Goal: Navigation & Orientation: Find specific page/section

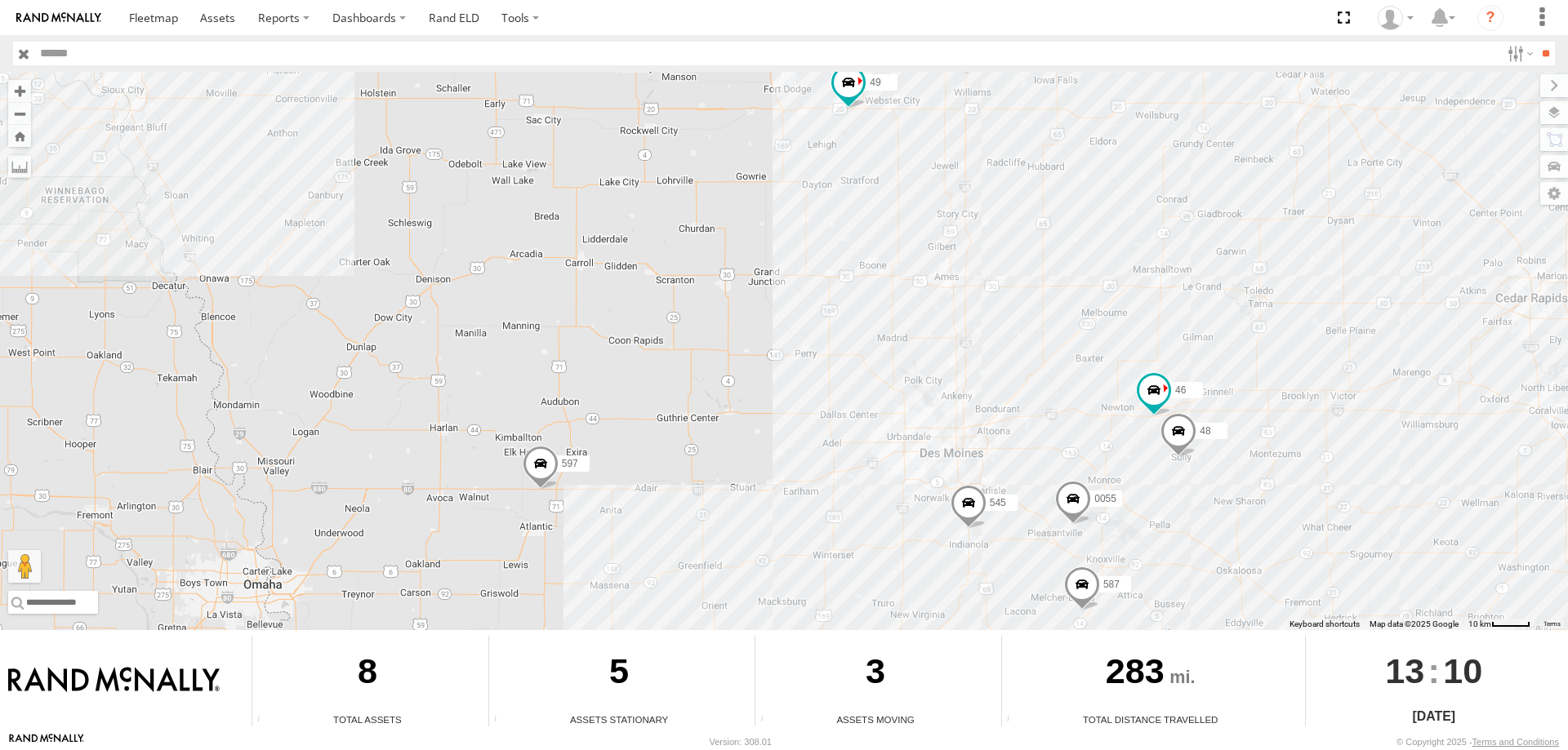
drag, startPoint x: 888, startPoint y: 482, endPoint x: 867, endPoint y: 424, distance: 61.7
click at [867, 424] on div "545 47 49 597 0055 587 48 46" at bounding box center [784, 351] width 1568 height 559
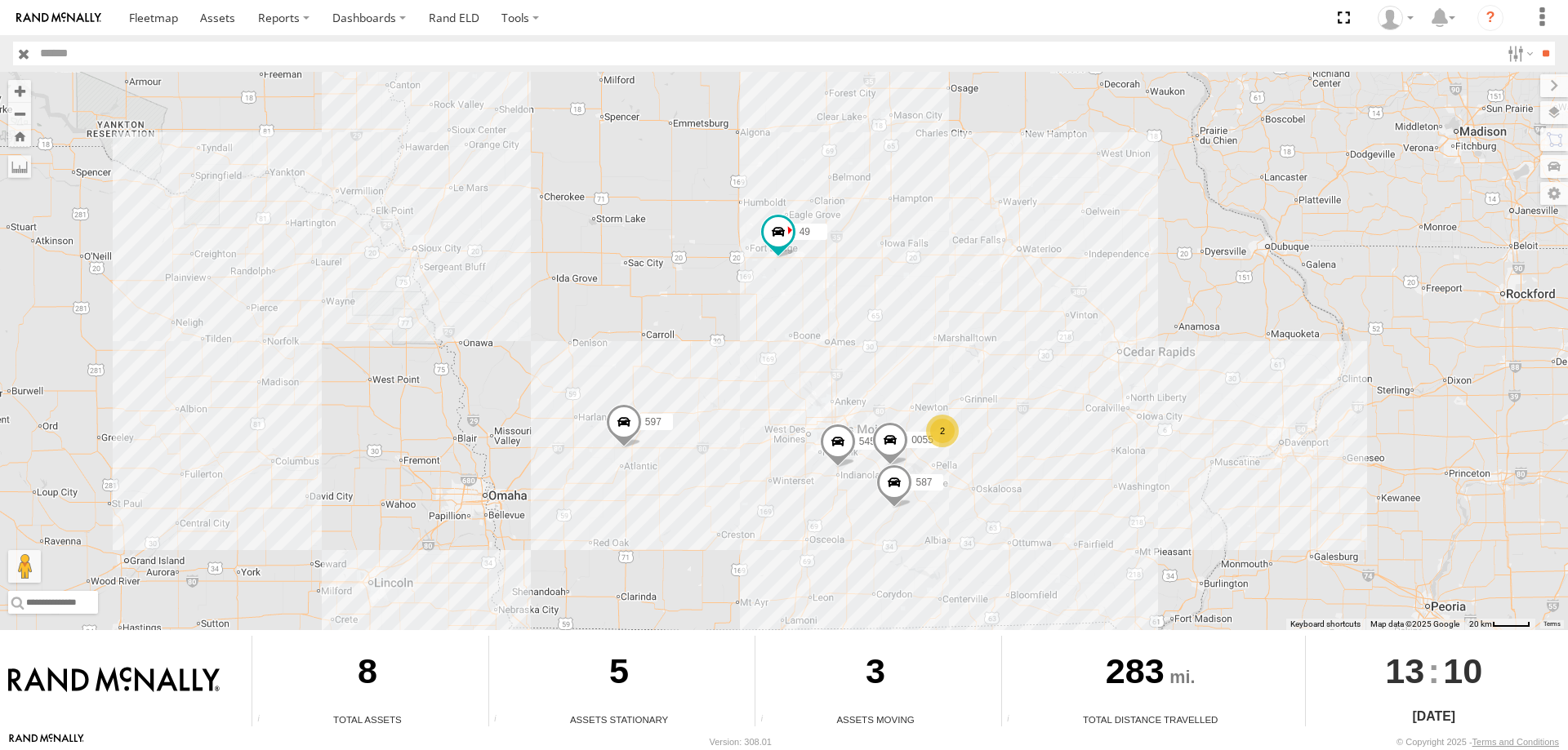
drag, startPoint x: 855, startPoint y: 521, endPoint x: 754, endPoint y: 491, distance: 105.4
click at [754, 491] on div "545 47 49 597 0055 587 2" at bounding box center [784, 351] width 1568 height 559
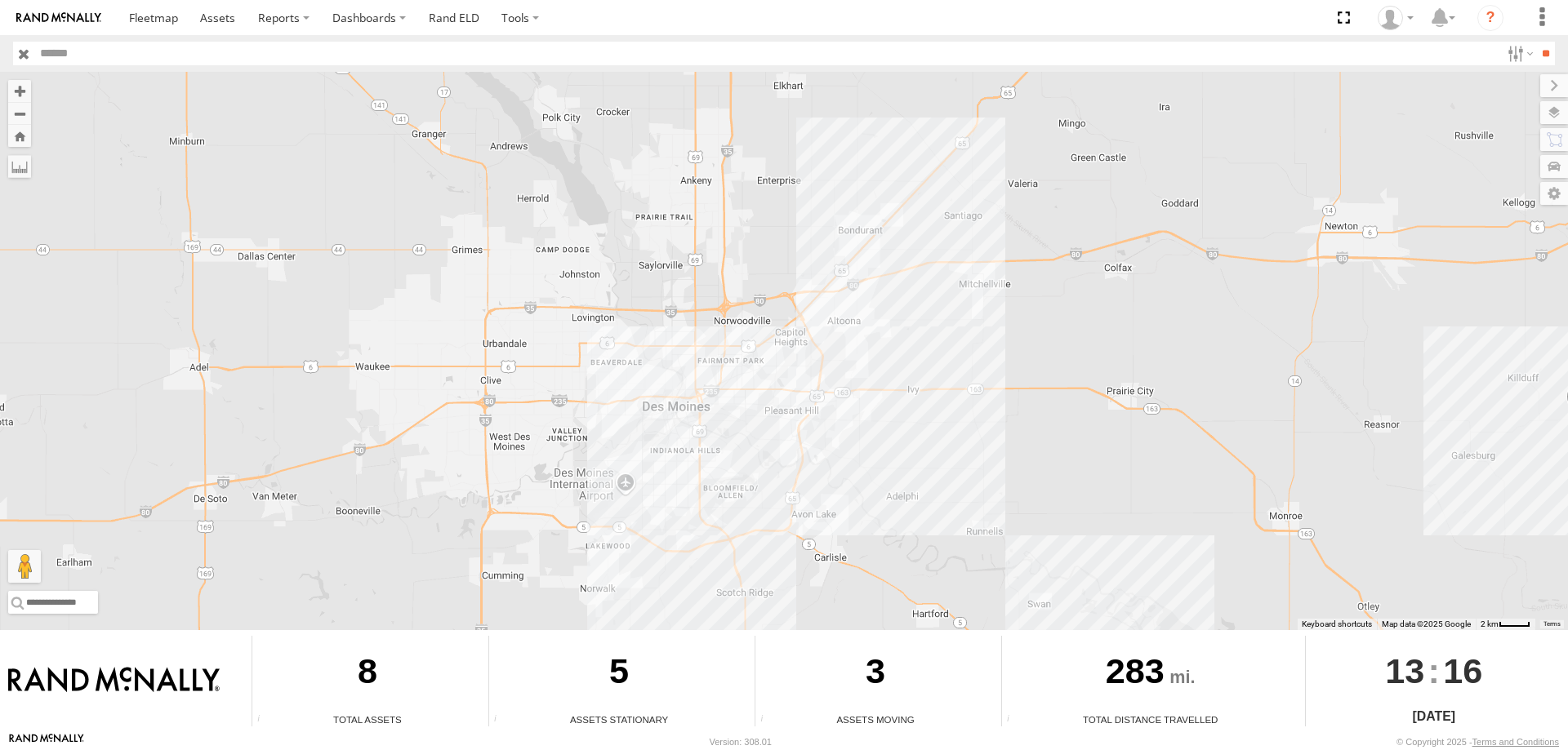
drag, startPoint x: 739, startPoint y: 465, endPoint x: 759, endPoint y: 377, distance: 90.2
click at [759, 377] on div "545 0055 47 49 597 587 48" at bounding box center [784, 351] width 1568 height 559
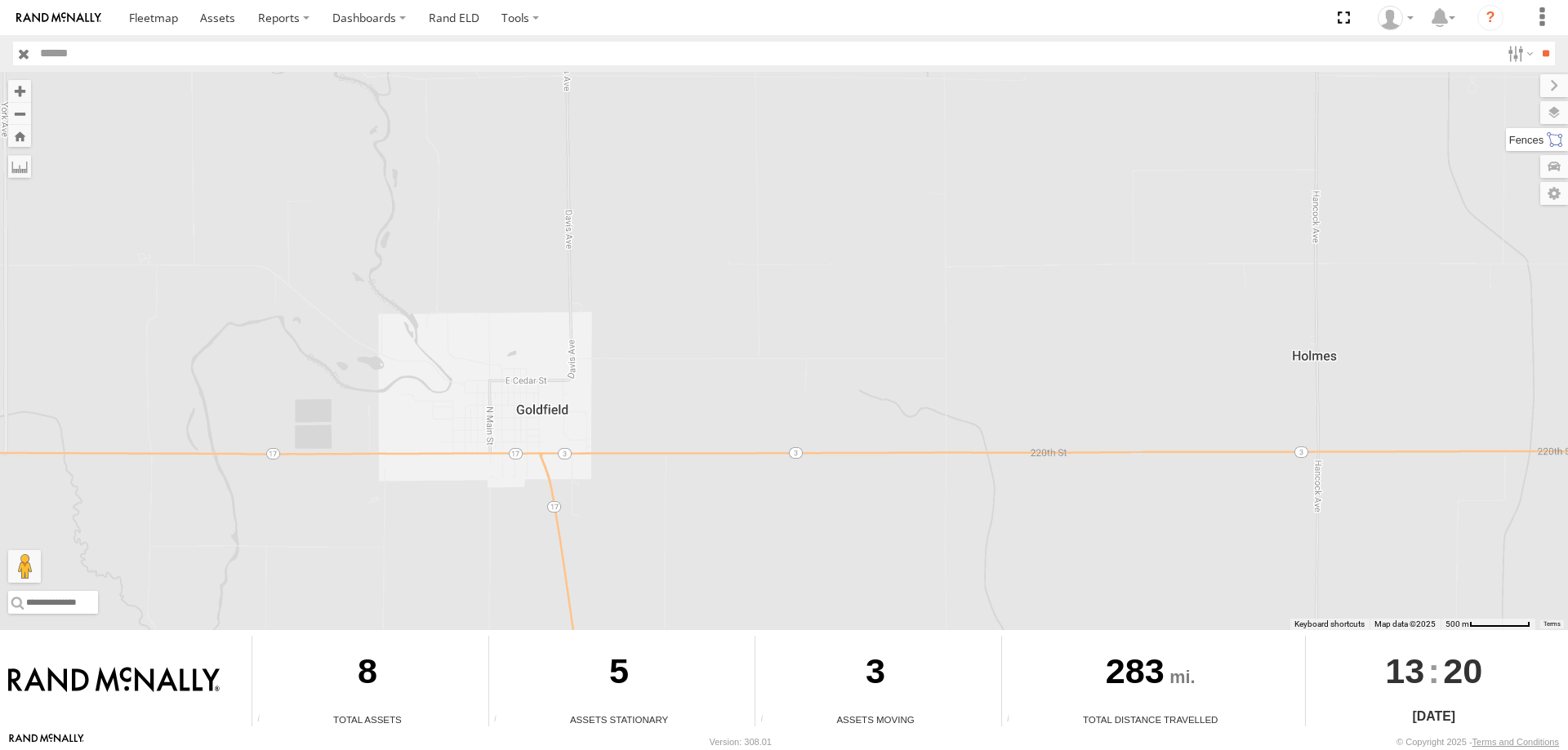
click at [1561, 128] on label at bounding box center [1537, 139] width 62 height 22
click at [1086, 241] on div "545 0055 47 49 597 587" at bounding box center [784, 351] width 1568 height 559
click at [1125, 201] on div "545 0055 47 49 597 587" at bounding box center [784, 351] width 1568 height 559
click at [1203, 164] on div "545 0055 47 49 597 587" at bounding box center [784, 351] width 1568 height 559
click at [1167, 102] on div "545 0055 47 49 597 587" at bounding box center [784, 351] width 1568 height 559
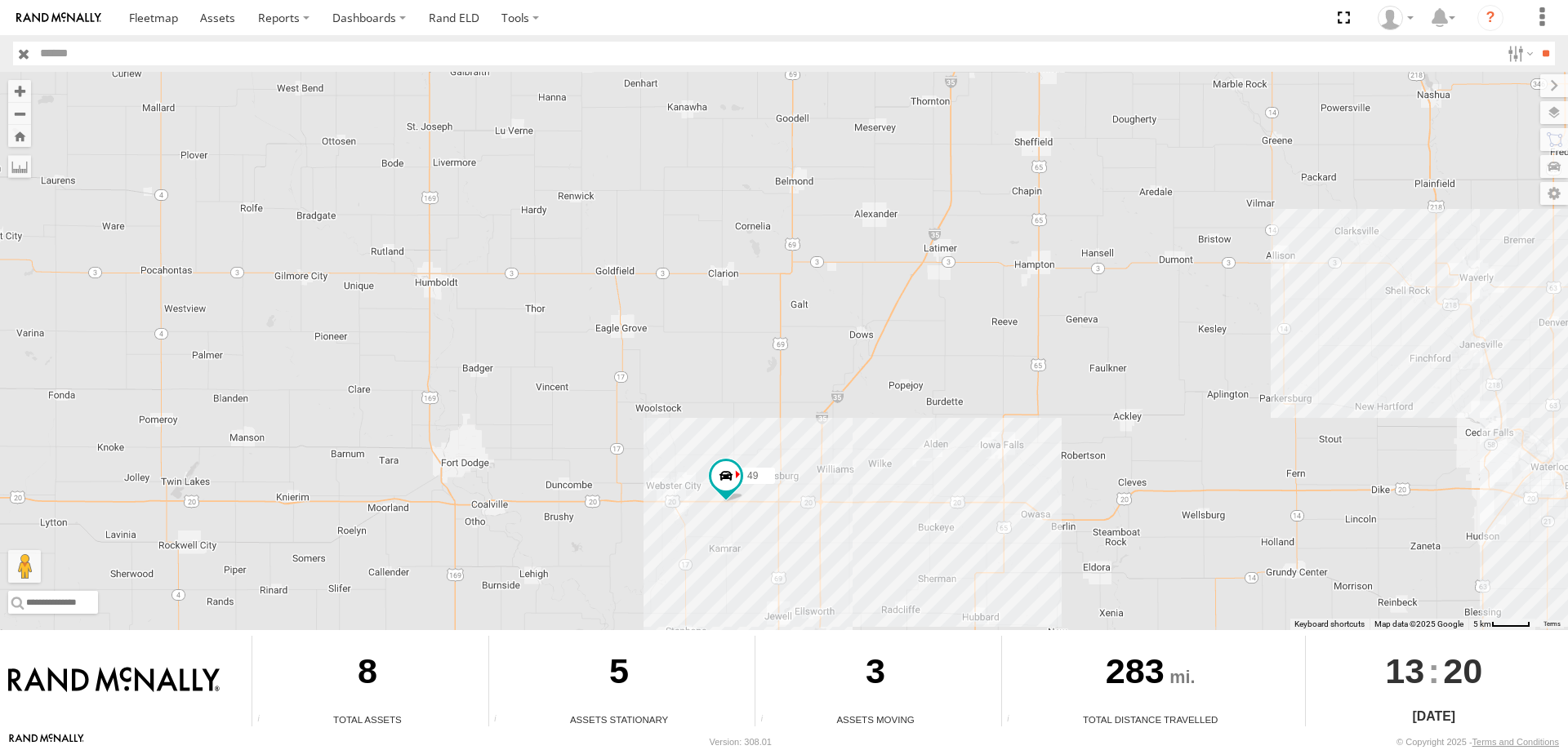
drag, startPoint x: 812, startPoint y: 323, endPoint x: 739, endPoint y: 320, distance: 73.1
click at [739, 320] on div "545 0055 47 49 597 587" at bounding box center [784, 351] width 1568 height 559
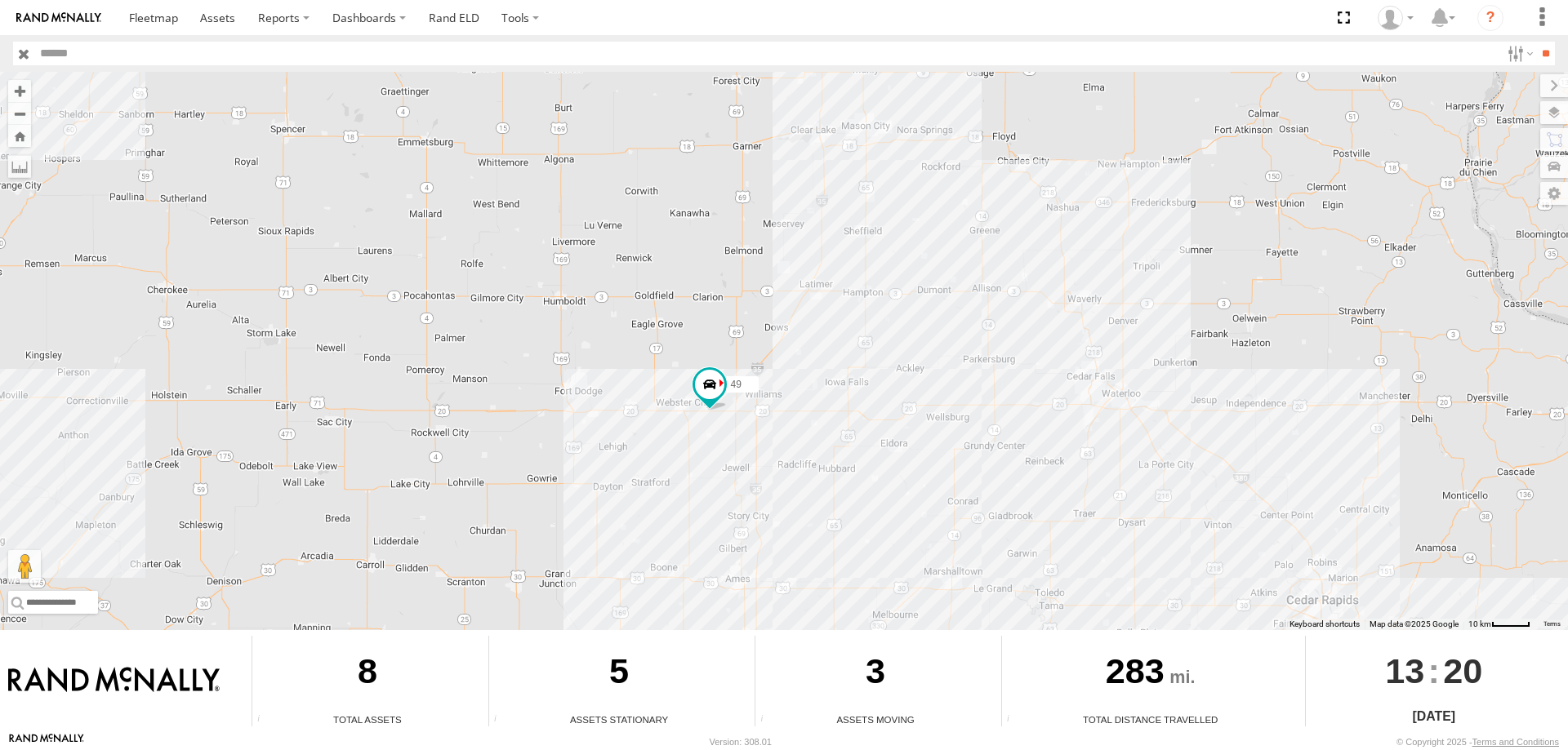
click at [1182, 141] on div "545 0055 47 49 597 587" at bounding box center [784, 351] width 1568 height 559
click at [1199, 116] on div "545 0055 47 49 597 587" at bounding box center [784, 351] width 1568 height 559
click at [1536, 51] on input "**" at bounding box center [1546, 53] width 19 height 23
click at [1508, 51] on label at bounding box center [1519, 53] width 35 height 23
click at [1501, 66] on div at bounding box center [1501, 53] width 0 height 23
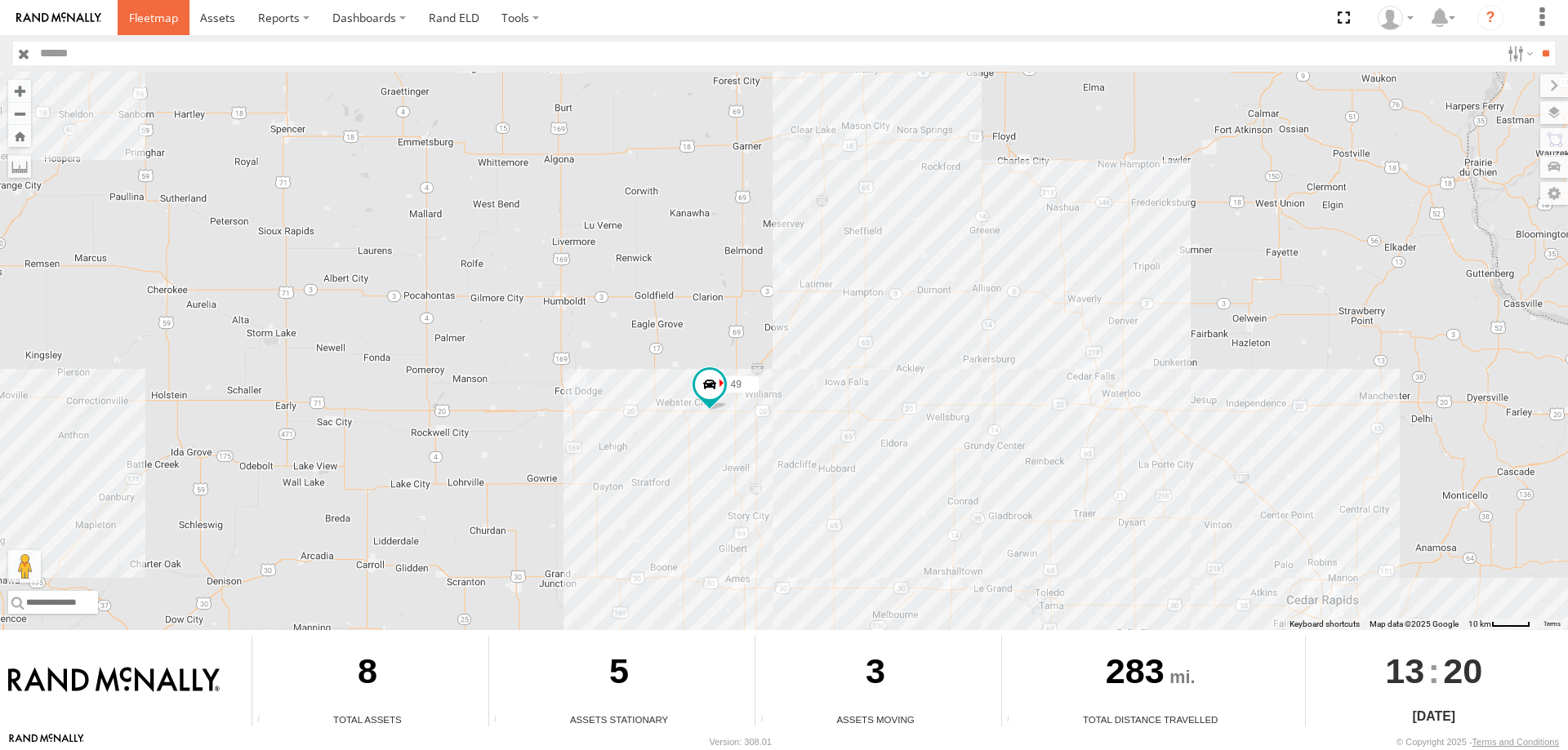
click at [144, 13] on span at bounding box center [153, 17] width 49 height 16
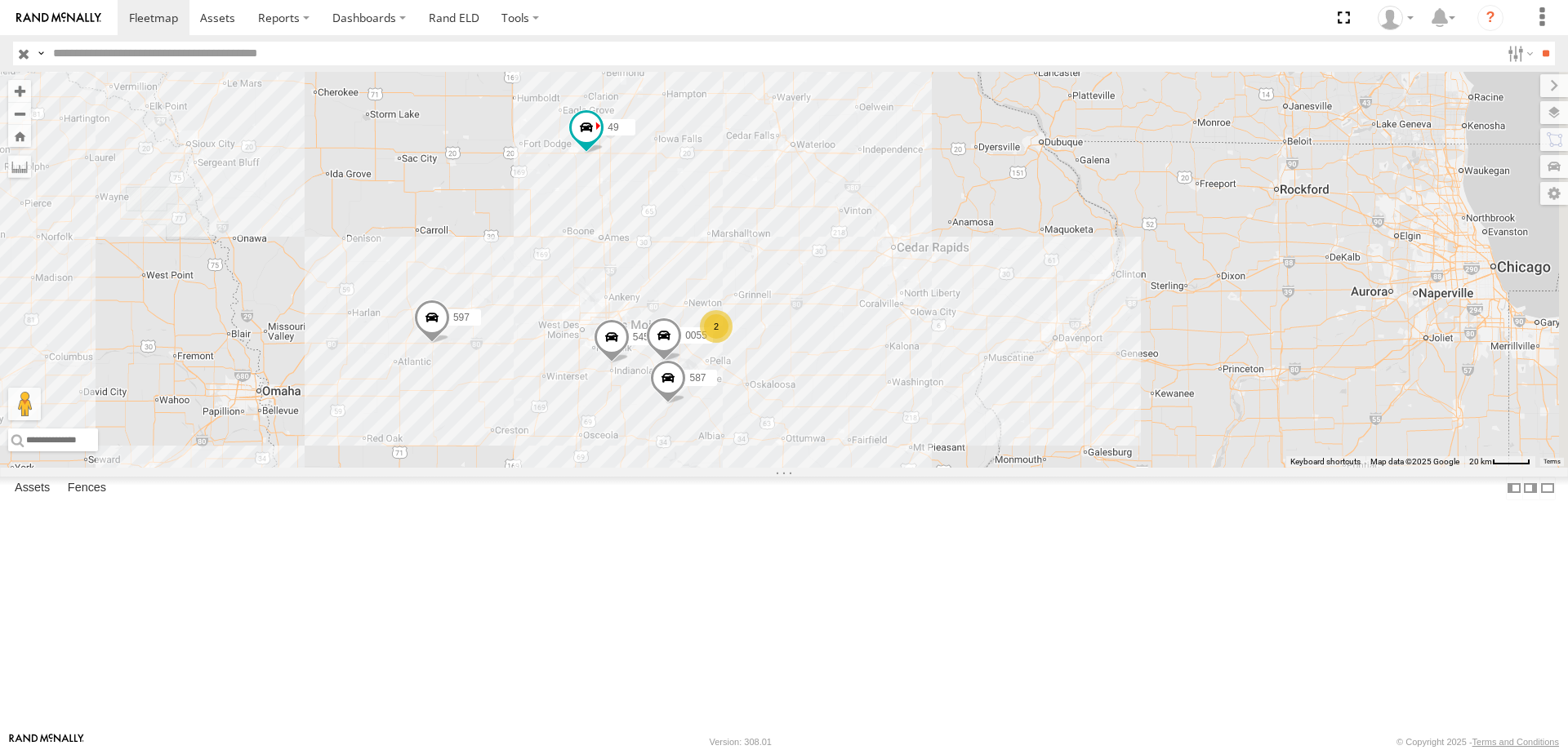
drag, startPoint x: 1183, startPoint y: 352, endPoint x: 957, endPoint y: 282, distance: 236.6
click at [965, 280] on div "545 0055 2 47 49 597 587" at bounding box center [784, 269] width 1568 height 396
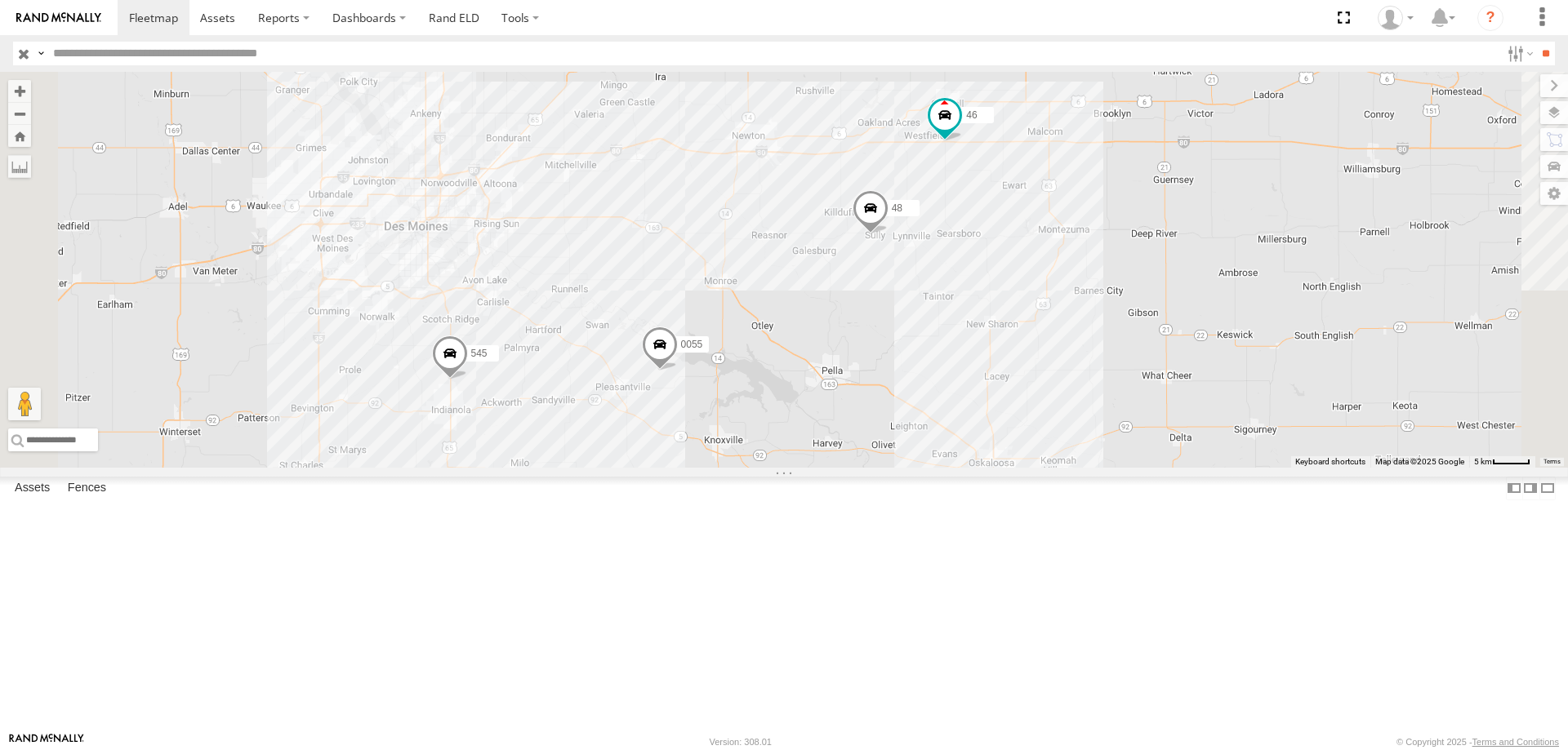
drag, startPoint x: 836, startPoint y: 464, endPoint x: 959, endPoint y: 379, distance: 149.5
click at [959, 379] on div "545 47 49 597 0055 587 48 46" at bounding box center [784, 269] width 1568 height 396
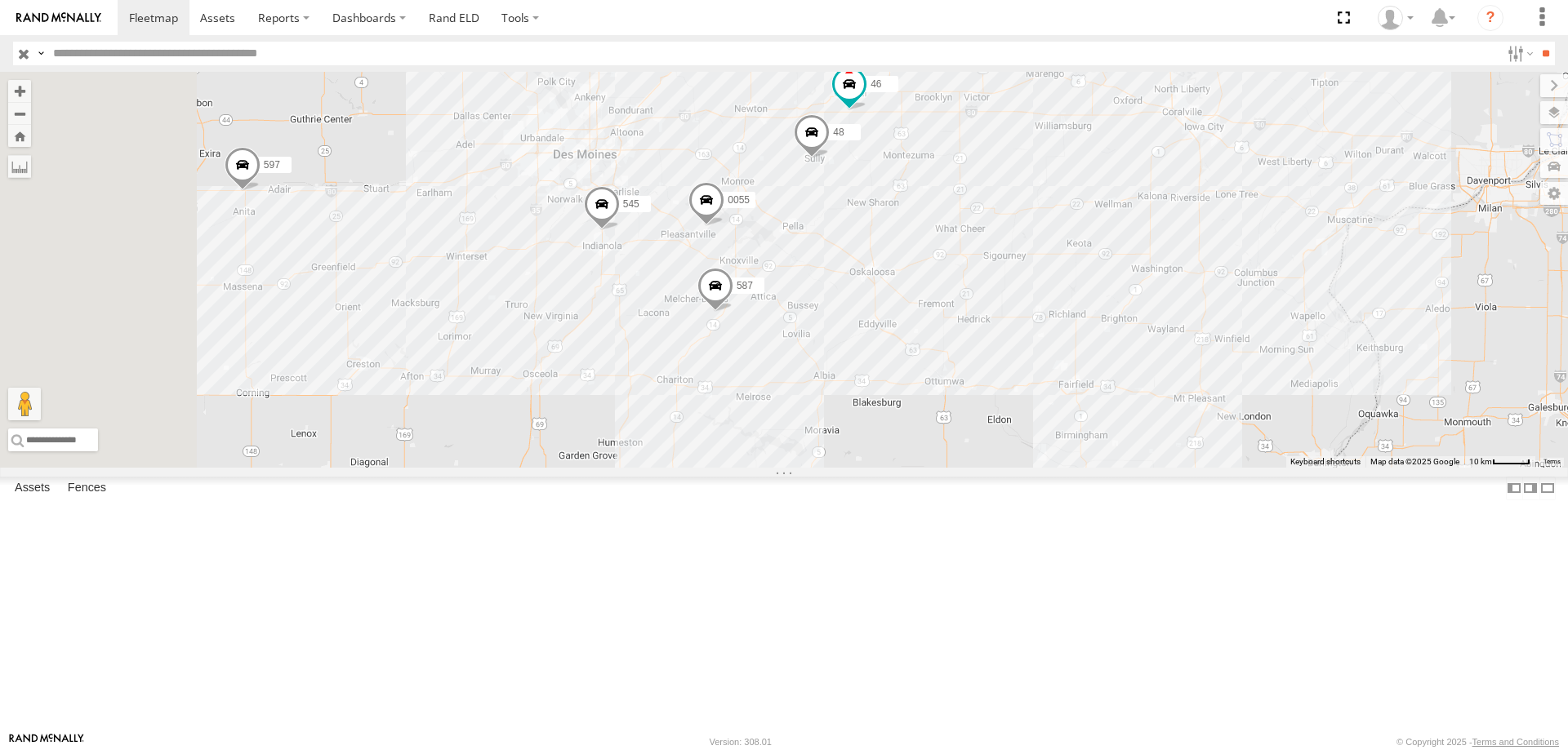
drag, startPoint x: 952, startPoint y: 466, endPoint x: 1066, endPoint y: 395, distance: 134.3
click at [1066, 395] on div "545 47 49 597 0055 587 48 46" at bounding box center [784, 269] width 1568 height 396
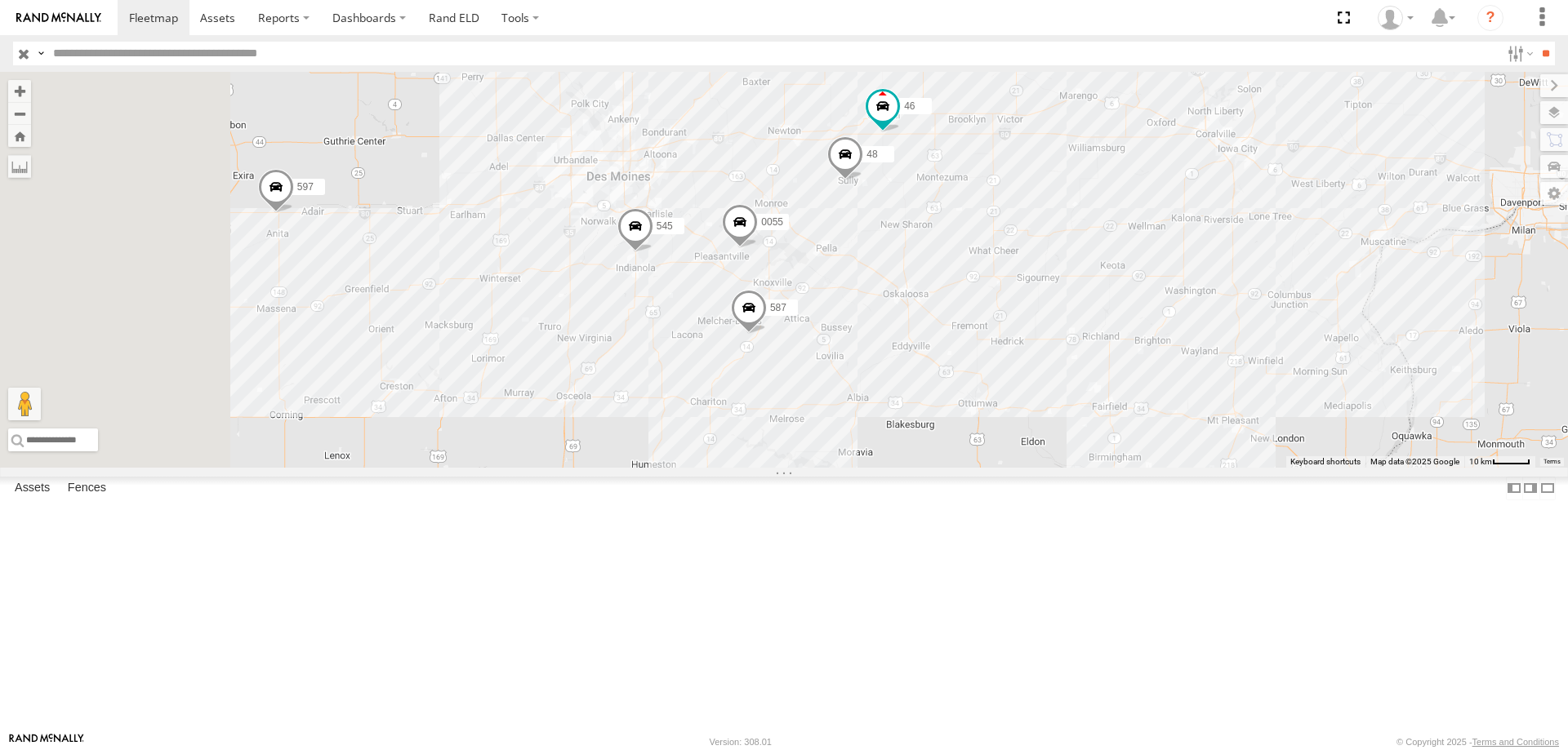
drag, startPoint x: 513, startPoint y: 426, endPoint x: 736, endPoint y: 523, distance: 243.2
click at [736, 468] on div "545 47 49 597 0055 587 48 46" at bounding box center [784, 269] width 1568 height 396
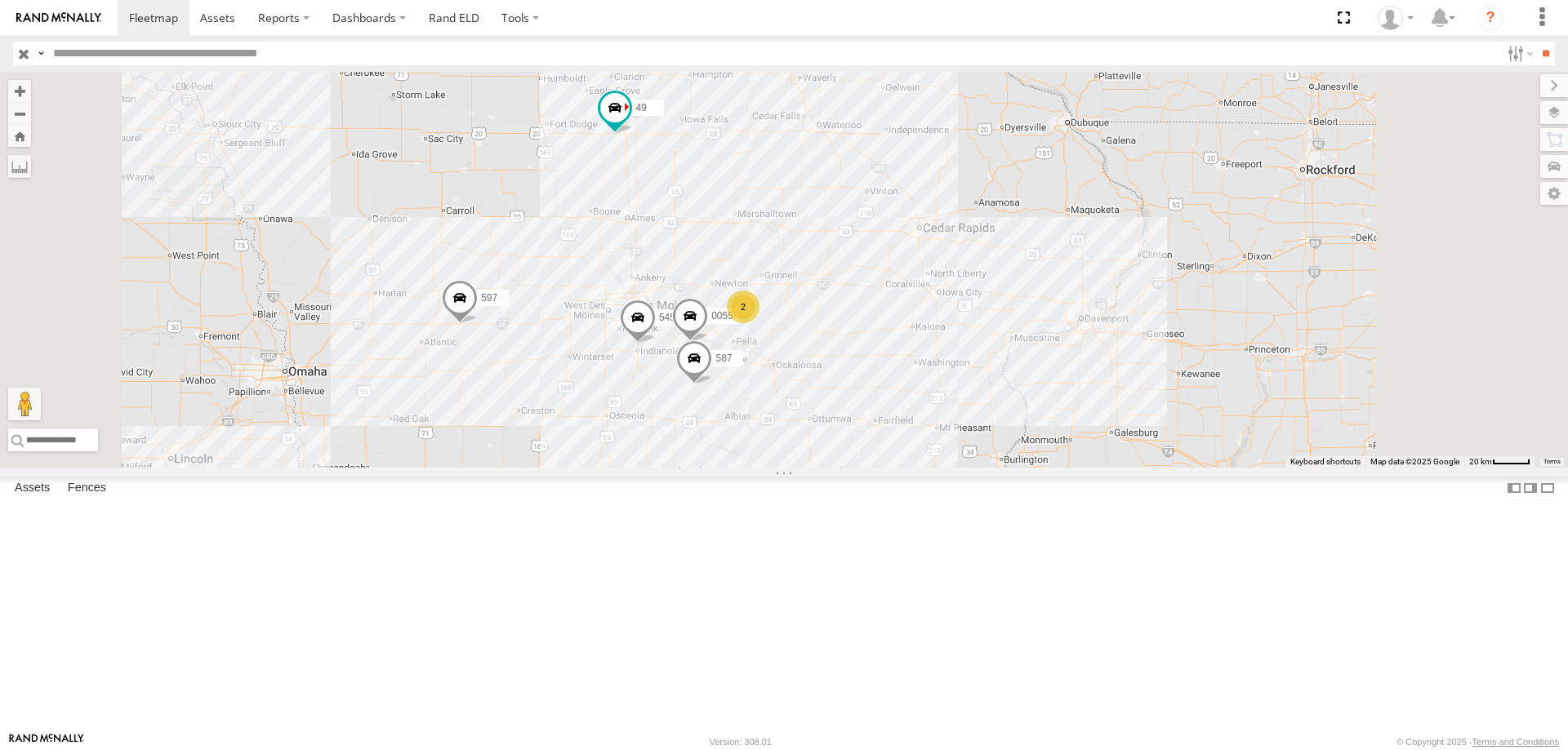
drag, startPoint x: 860, startPoint y: 552, endPoint x: 807, endPoint y: 486, distance: 84.6
click at [807, 468] on div "545 47 49 597 0055 587 2" at bounding box center [784, 269] width 1568 height 396
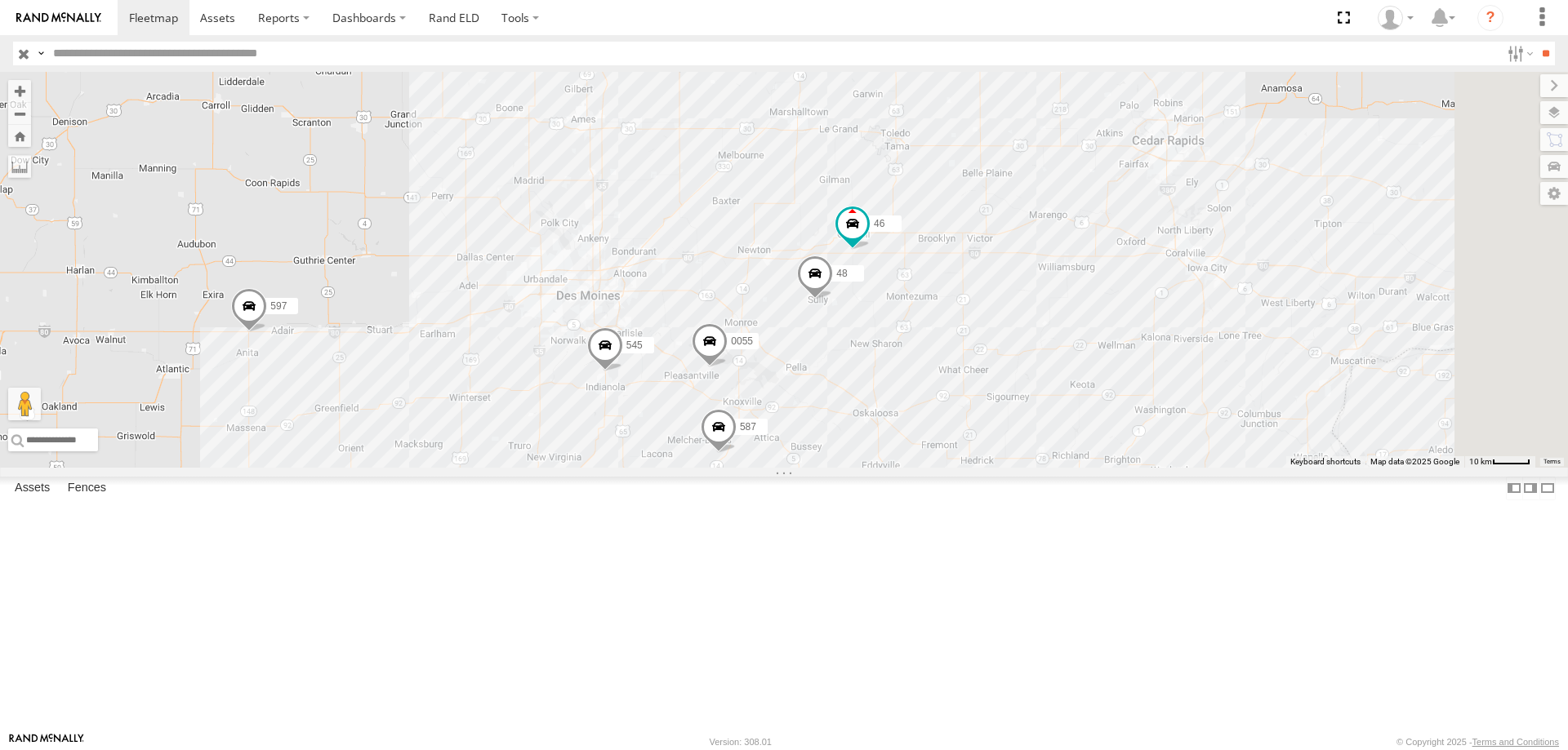
drag, startPoint x: 659, startPoint y: 454, endPoint x: 653, endPoint y: 481, distance: 27.7
click at [653, 468] on div "545 47 49 597 0055 48 46 587" at bounding box center [784, 269] width 1568 height 396
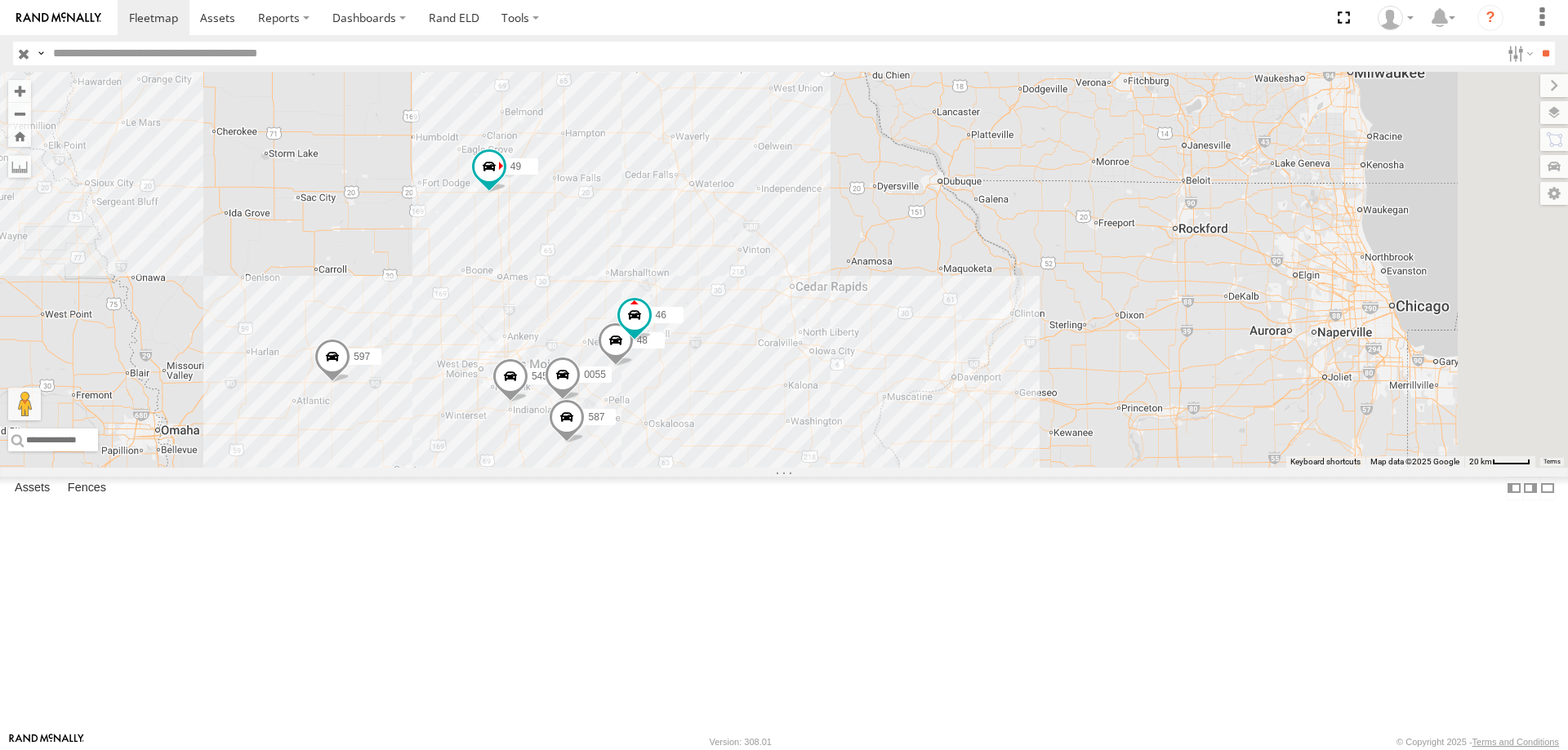
drag, startPoint x: 813, startPoint y: 178, endPoint x: 781, endPoint y: 250, distance: 78.8
click at [781, 250] on div "545 47 49 597 0055 48 46 587" at bounding box center [784, 269] width 1568 height 396
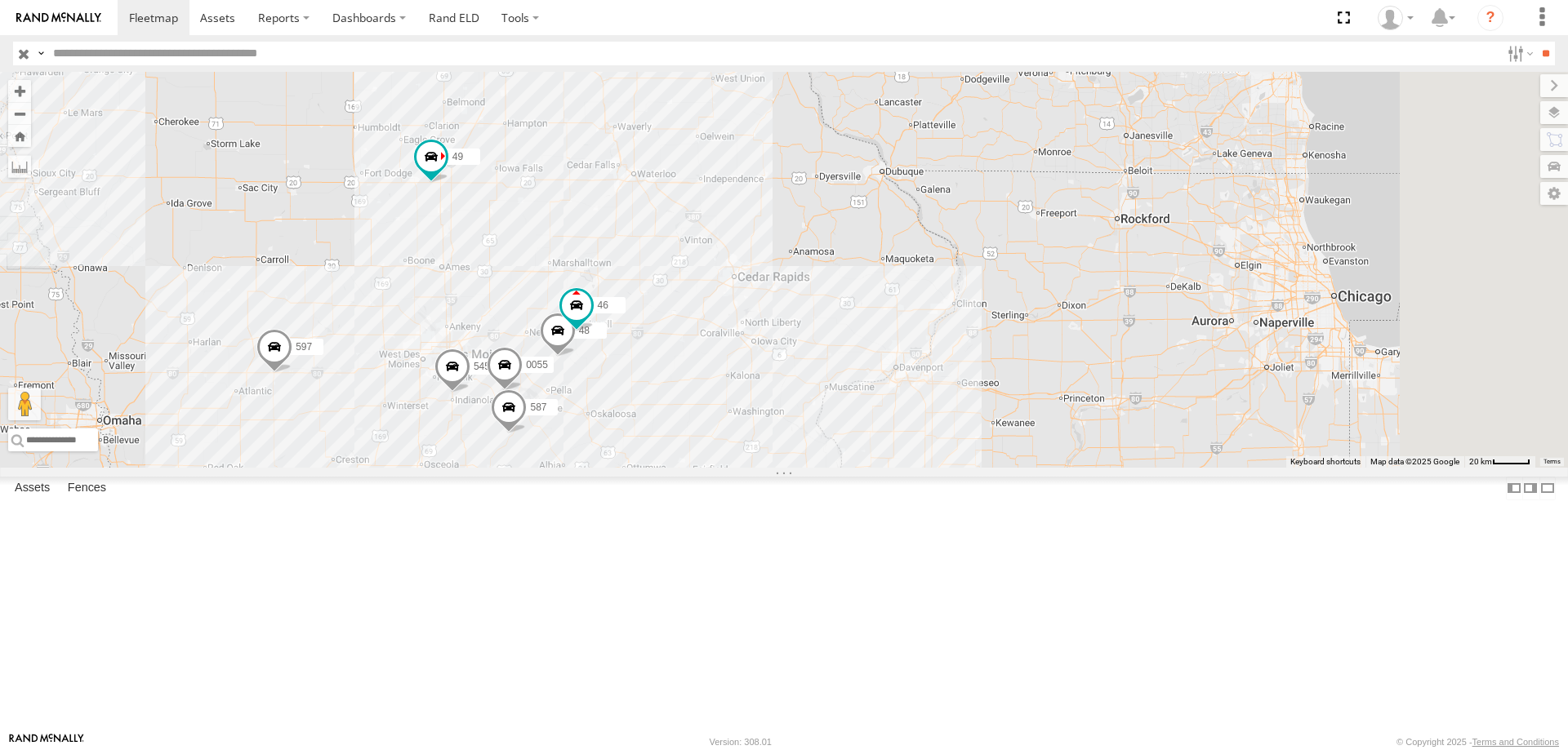
drag, startPoint x: 999, startPoint y: 351, endPoint x: 989, endPoint y: 327, distance: 26.0
click at [989, 327] on div "545 47 49 597 0055 48 46 587" at bounding box center [784, 269] width 1568 height 396
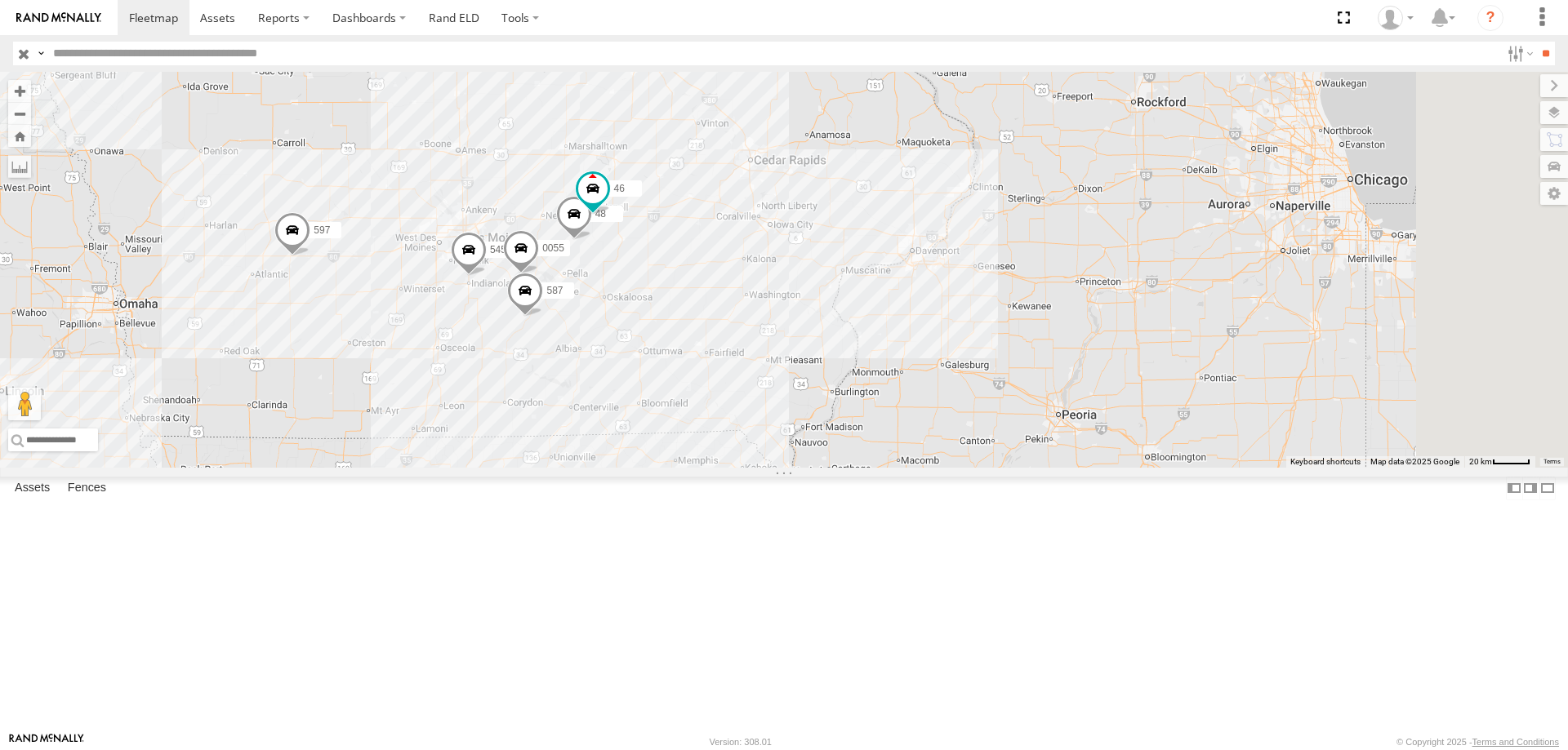
drag, startPoint x: 872, startPoint y: 436, endPoint x: 878, endPoint y: 387, distance: 49.4
click at [878, 387] on div "545 47 49 597 0055 48 46 587" at bounding box center [784, 269] width 1568 height 396
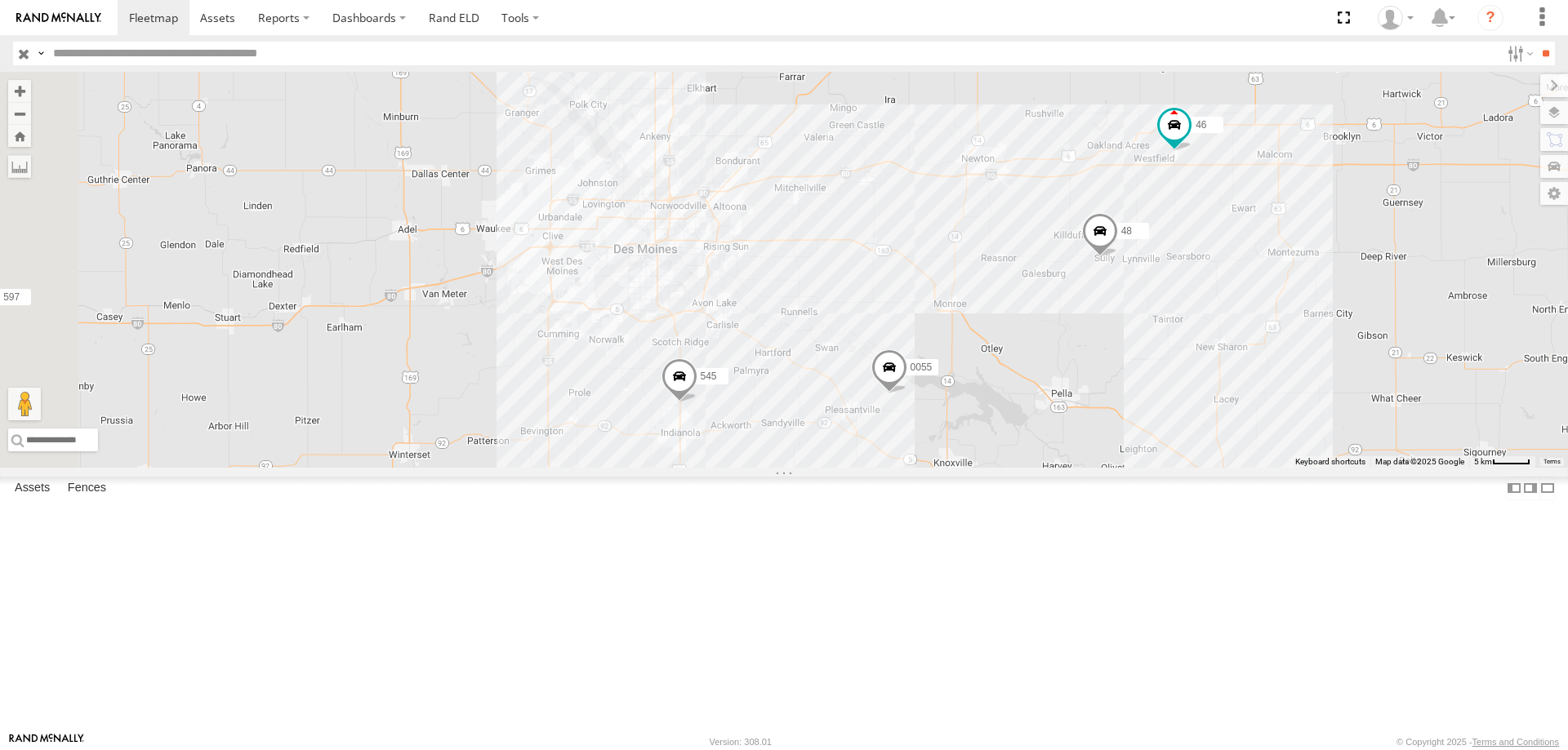
drag, startPoint x: 571, startPoint y: 400, endPoint x: 870, endPoint y: 345, distance: 304.0
click at [870, 345] on div "545 47 49 597 0055 48 46 587" at bounding box center [784, 269] width 1568 height 396
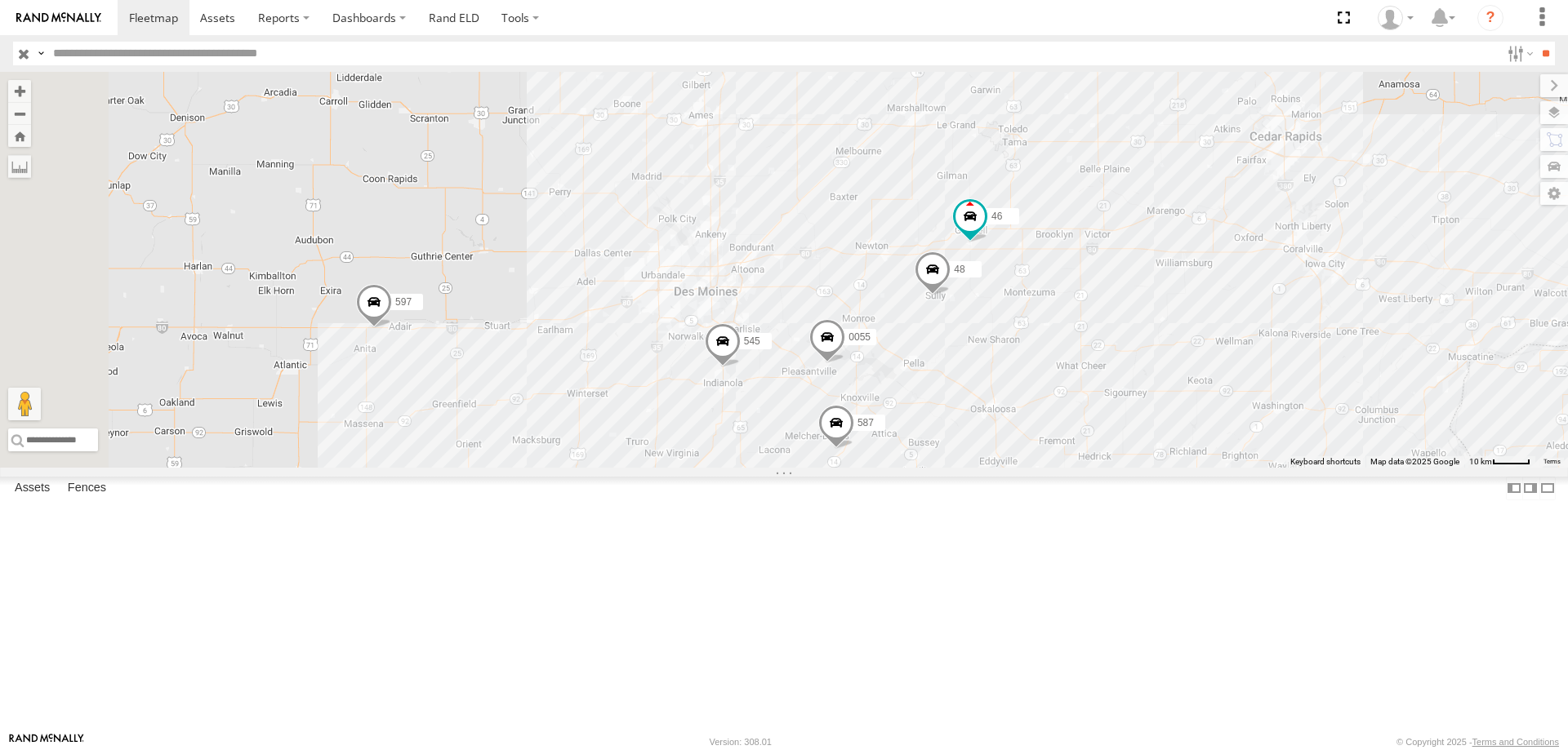
drag, startPoint x: 998, startPoint y: 439, endPoint x: 1209, endPoint y: 477, distance: 214.4
click at [1209, 468] on div "545 47 49 597 0055 48 46 587" at bounding box center [784, 269] width 1568 height 396
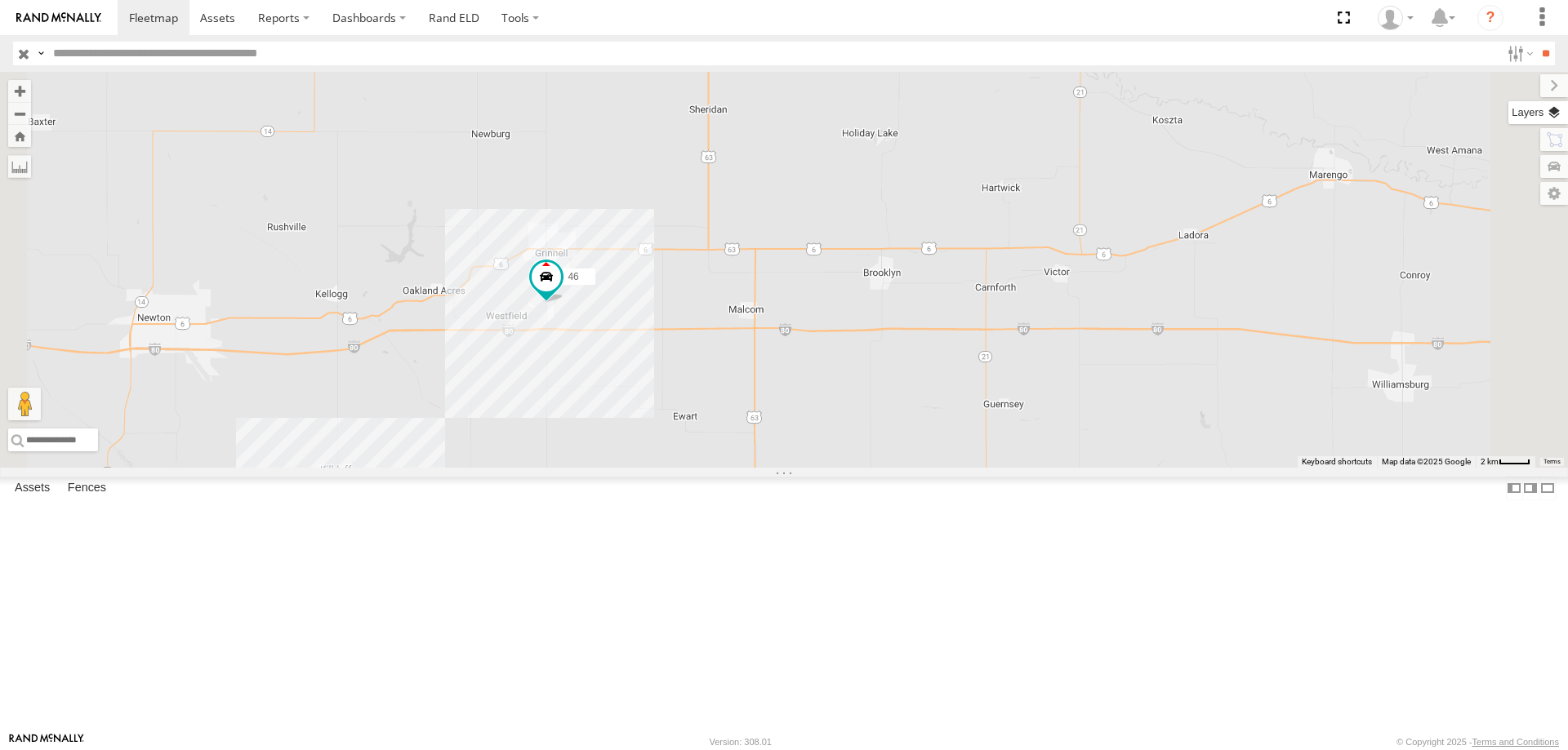
click at [1548, 117] on label at bounding box center [1538, 112] width 60 height 22
click at [0, 0] on span "Basemaps" at bounding box center [0, 0] width 0 height 0
click at [0, 0] on span "Satellite + Roadmap" at bounding box center [0, 0] width 0 height 0
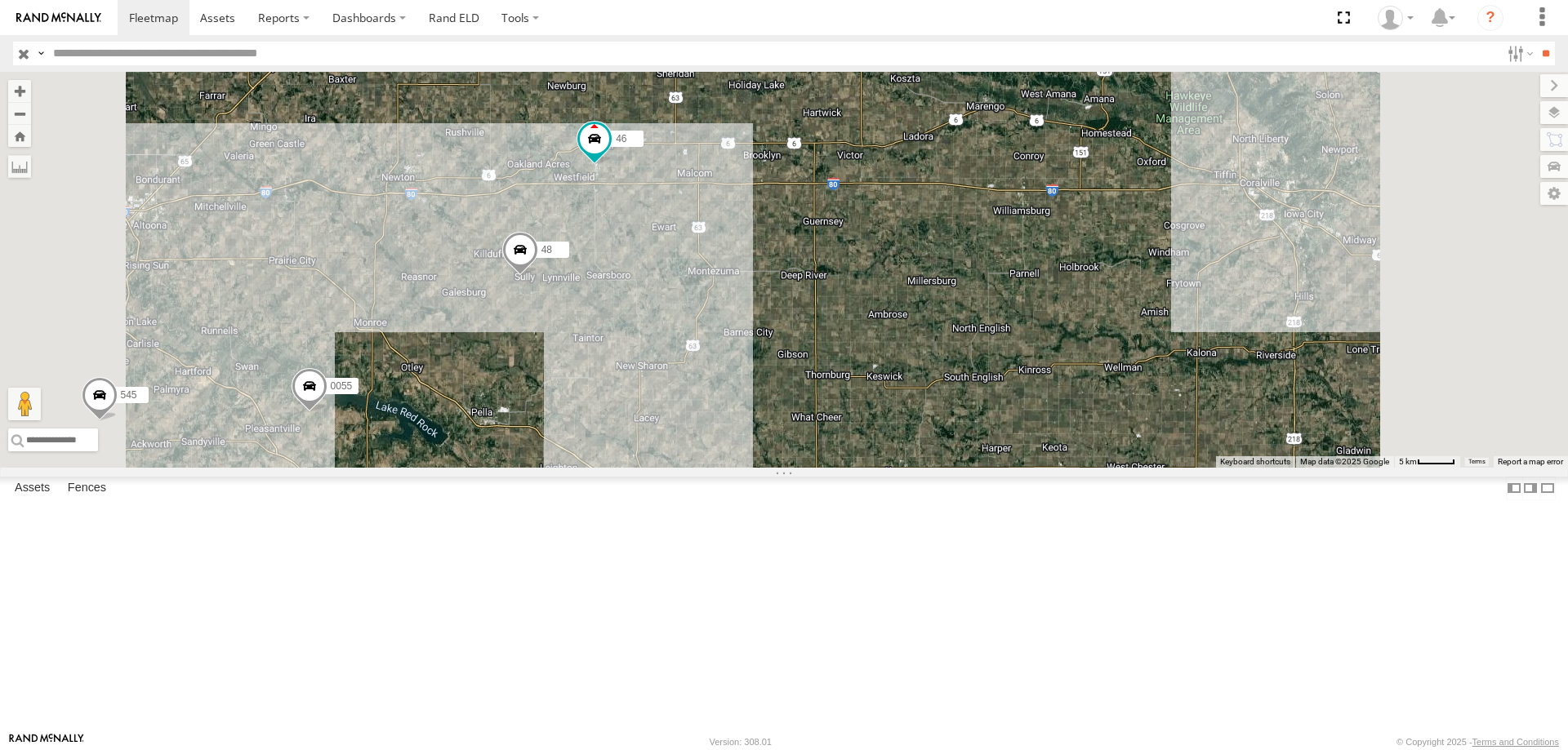
drag, startPoint x: 792, startPoint y: 364, endPoint x: 920, endPoint y: 334, distance: 131.5
click at [920, 334] on div "545 47 49 597 0055 48 46 587" at bounding box center [784, 269] width 1568 height 396
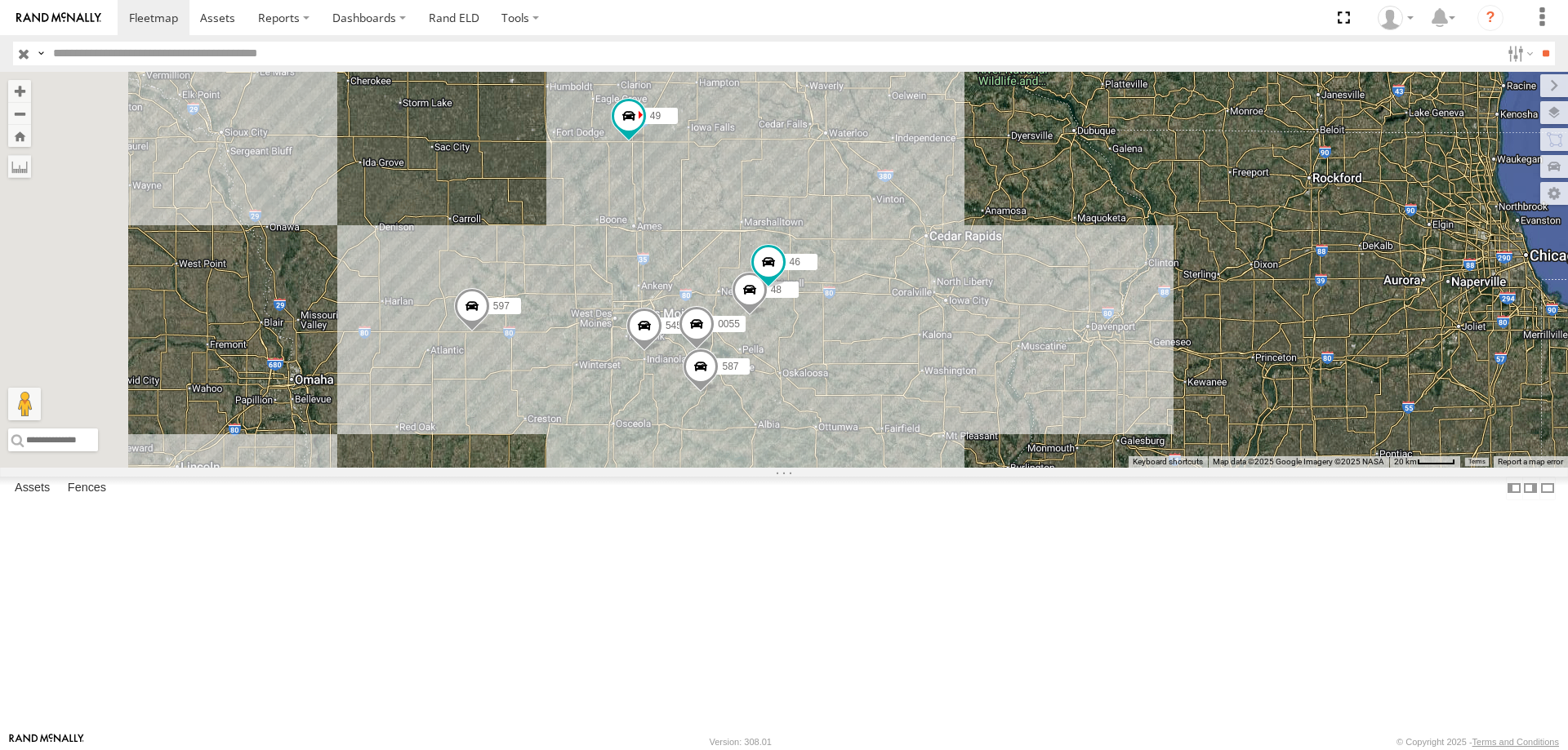
drag, startPoint x: 873, startPoint y: 510, endPoint x: 981, endPoint y: 524, distance: 108.9
click at [981, 468] on div "545 47 49 597 0055 48 46 587" at bounding box center [784, 269] width 1568 height 396
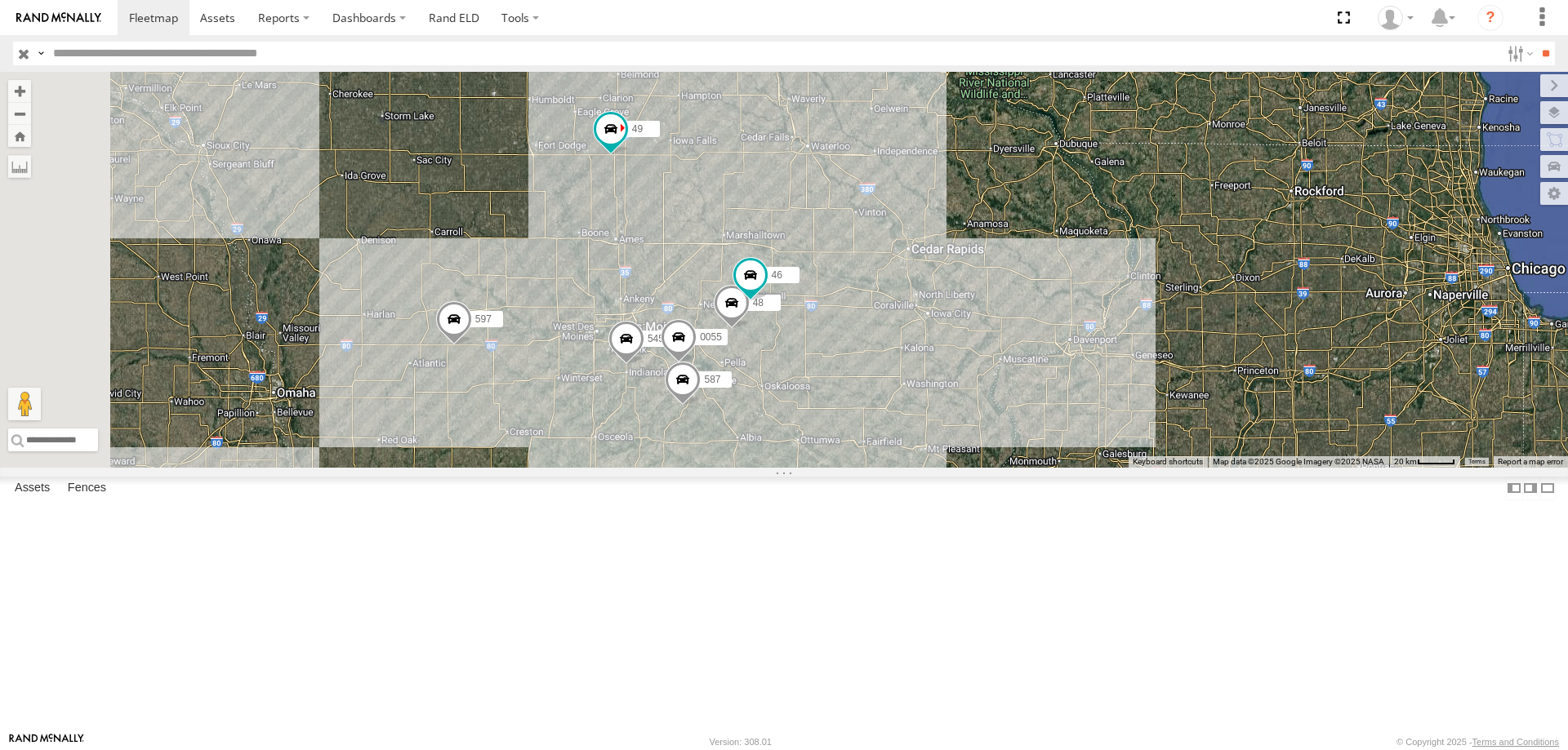
drag, startPoint x: 709, startPoint y: 563, endPoint x: 673, endPoint y: 592, distance: 46.2
click at [673, 468] on div "545 47 49 597 0055 48 46 587" at bounding box center [784, 269] width 1568 height 396
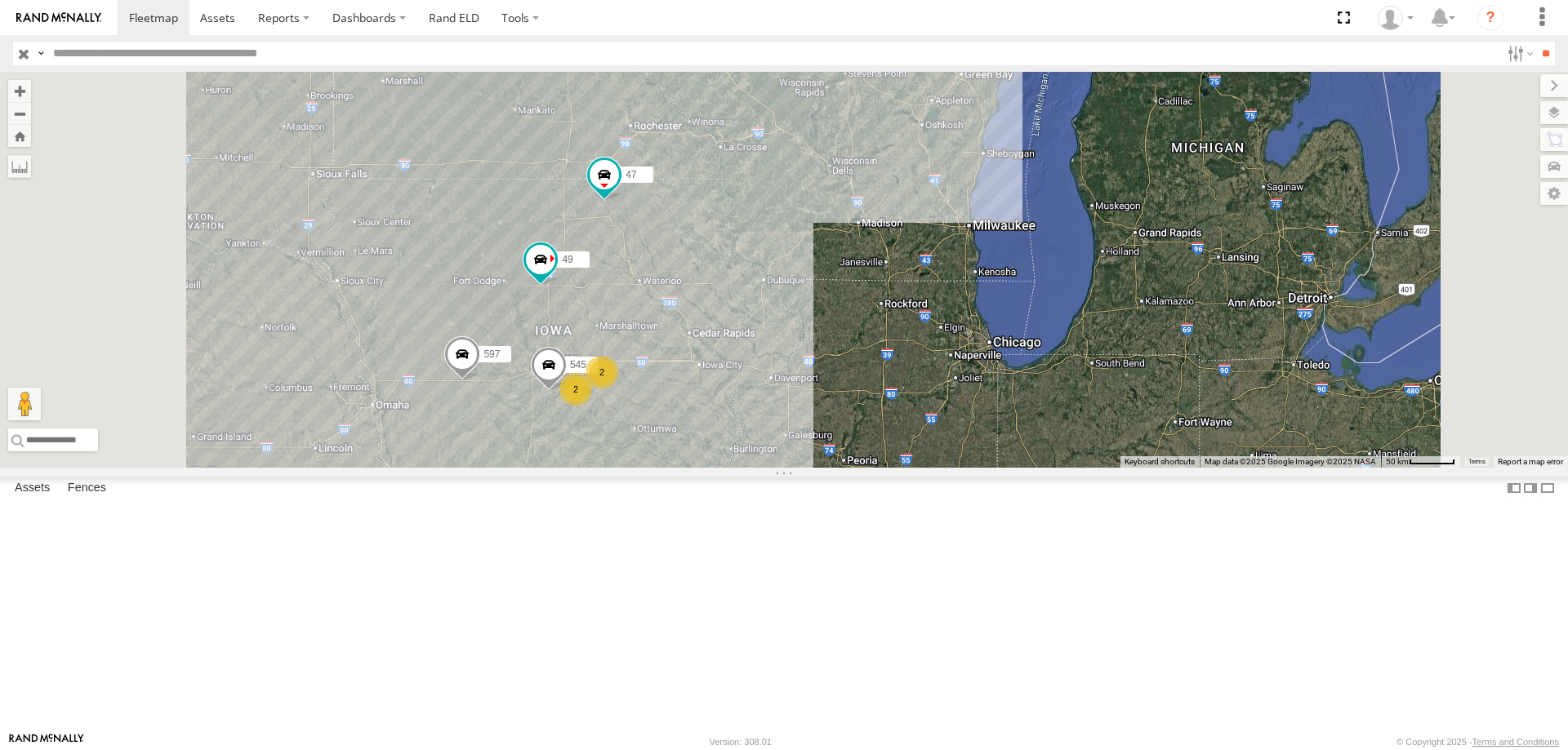
drag, startPoint x: 851, startPoint y: 511, endPoint x: 900, endPoint y: 338, distance: 179.8
click at [900, 338] on div "545 47 49 597 2 2" at bounding box center [784, 269] width 1568 height 396
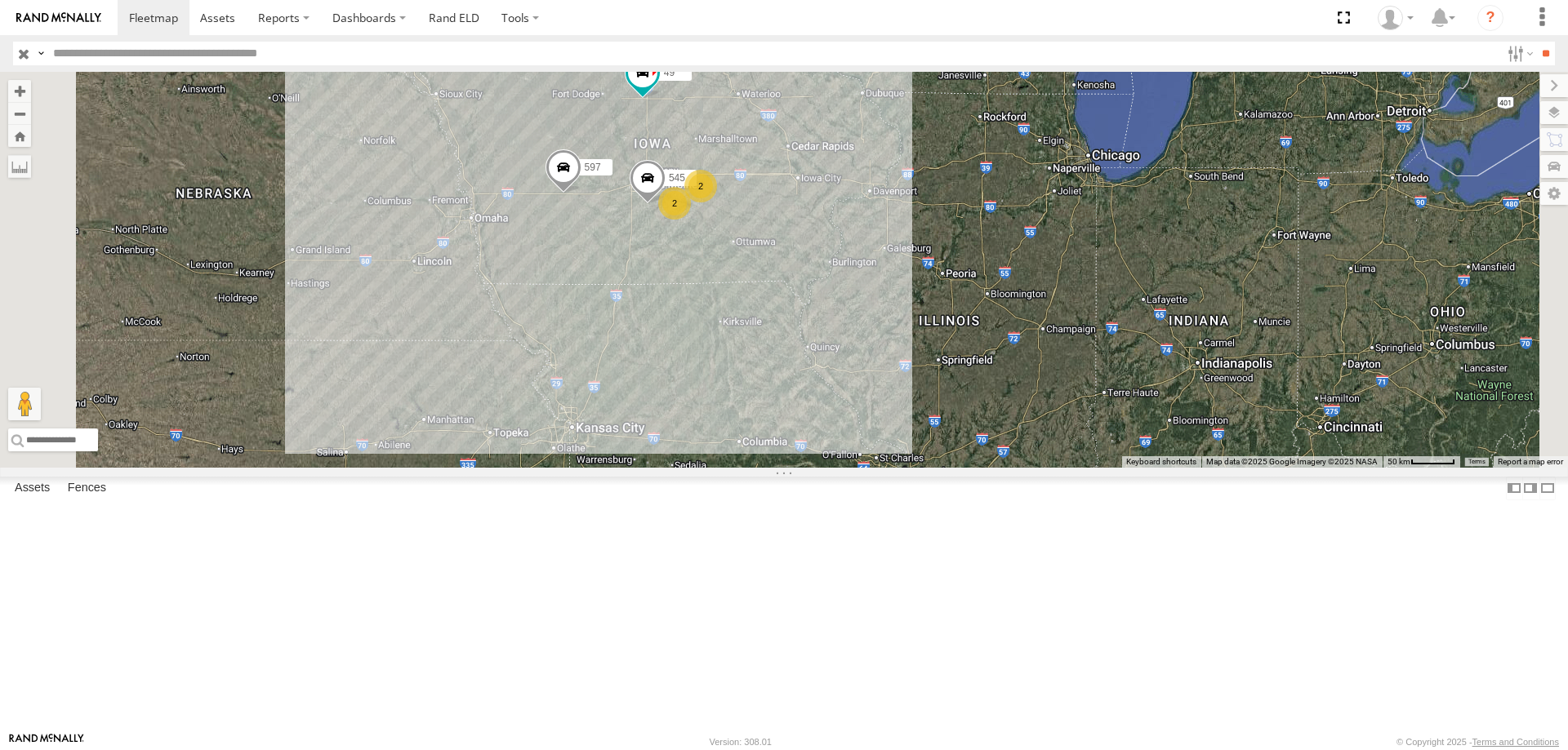
drag, startPoint x: 1006, startPoint y: 322, endPoint x: 941, endPoint y: 397, distance: 99.2
click at [941, 397] on div "47 49 597 545 2 2" at bounding box center [784, 269] width 1568 height 396
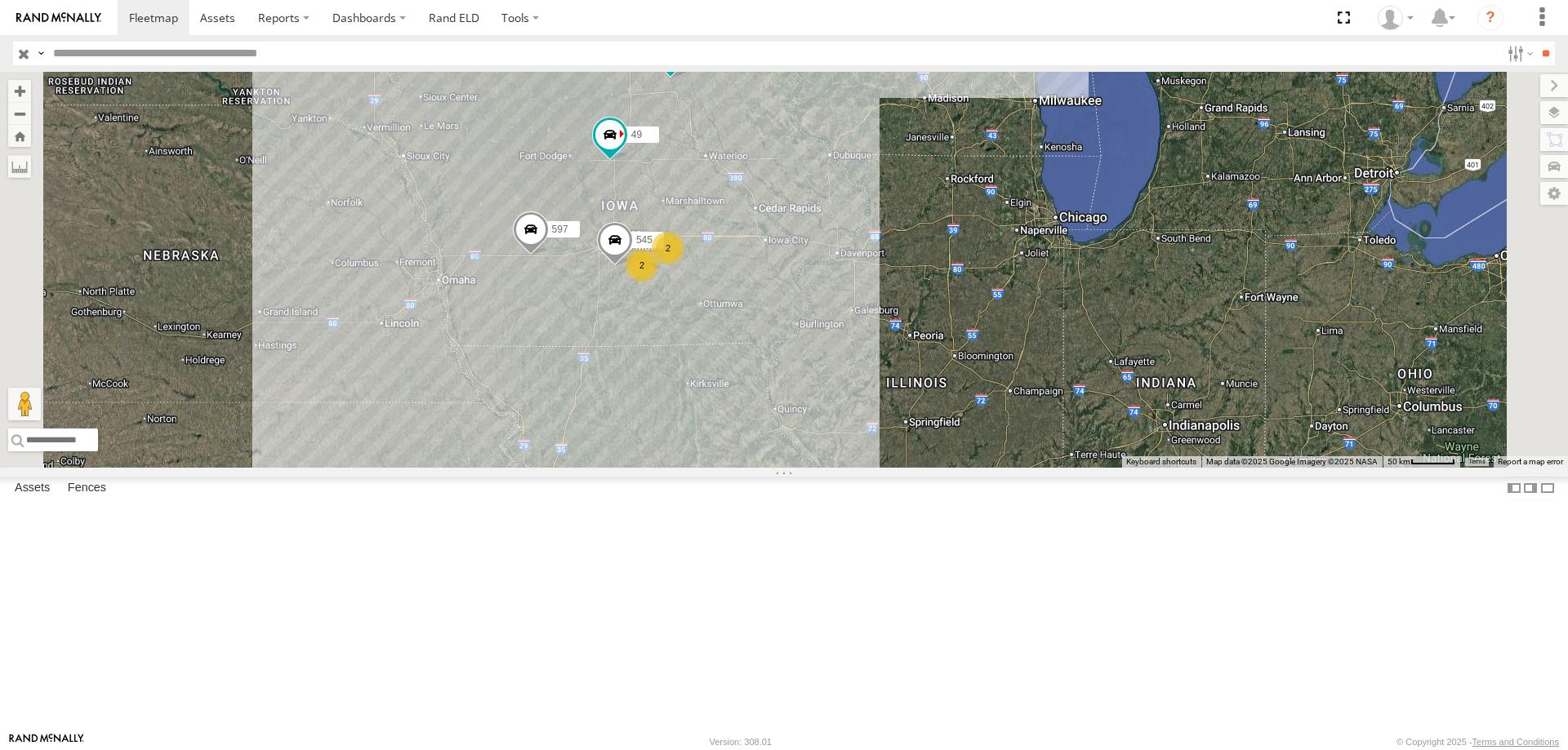
click at [998, 274] on div "47 49 597 545 2 2" at bounding box center [784, 269] width 1568 height 396
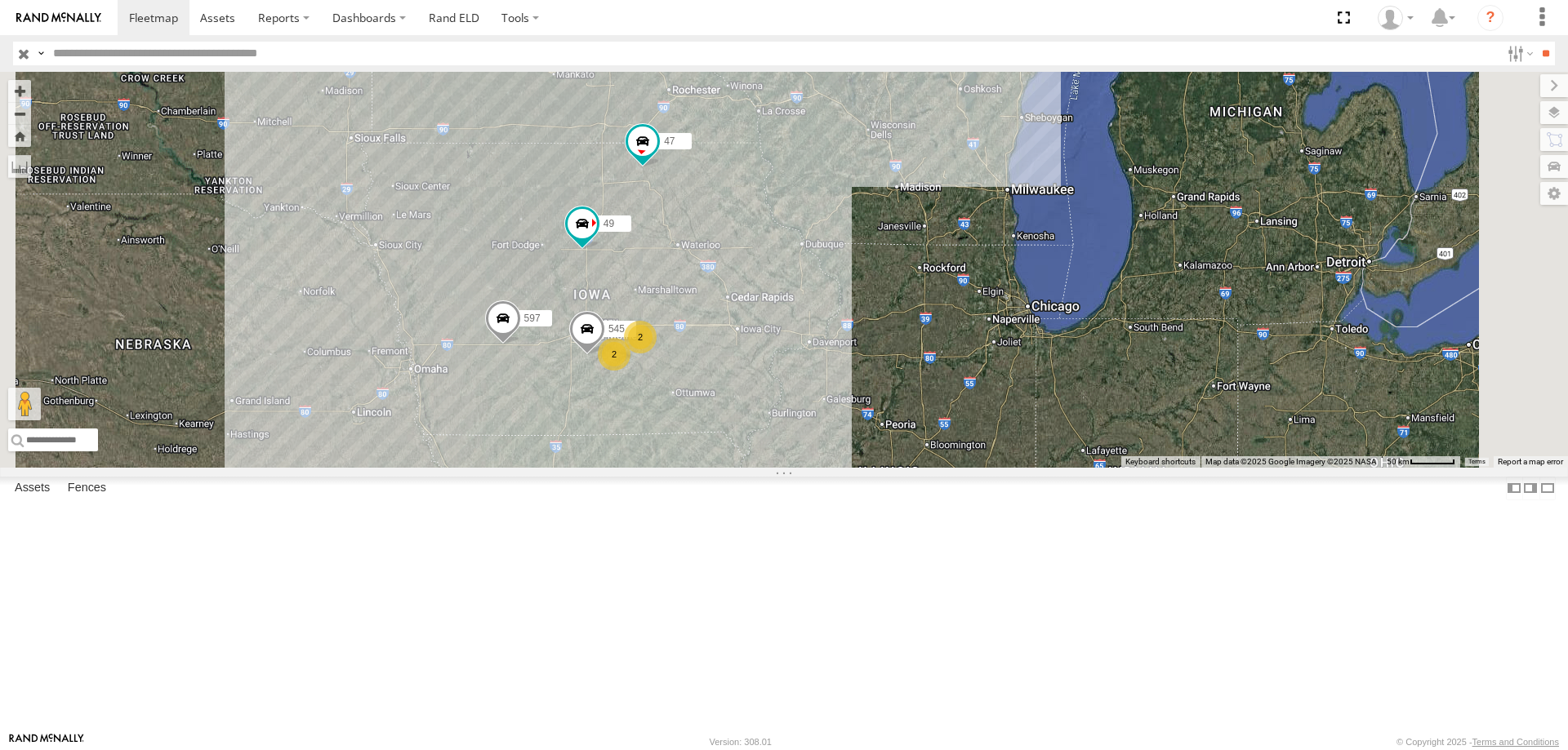
drag, startPoint x: 920, startPoint y: 246, endPoint x: 890, endPoint y: 340, distance: 98.7
click at [890, 340] on div "47 49 597 545 2 2" at bounding box center [784, 269] width 1568 height 396
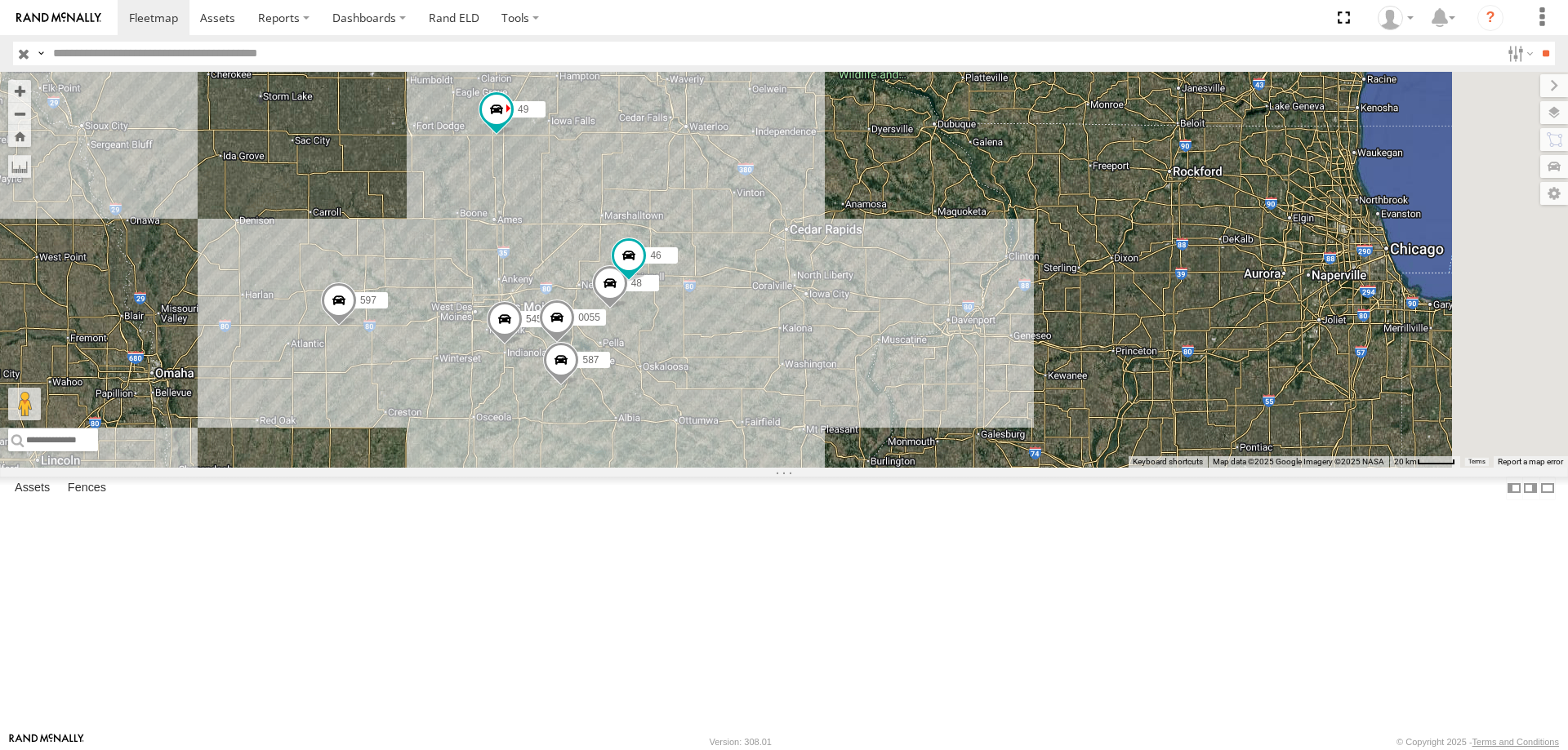
drag, startPoint x: 848, startPoint y: 229, endPoint x: 762, endPoint y: 304, distance: 114.1
click at [762, 304] on div "47 49 597 545 0055 48 46 587" at bounding box center [784, 269] width 1568 height 396
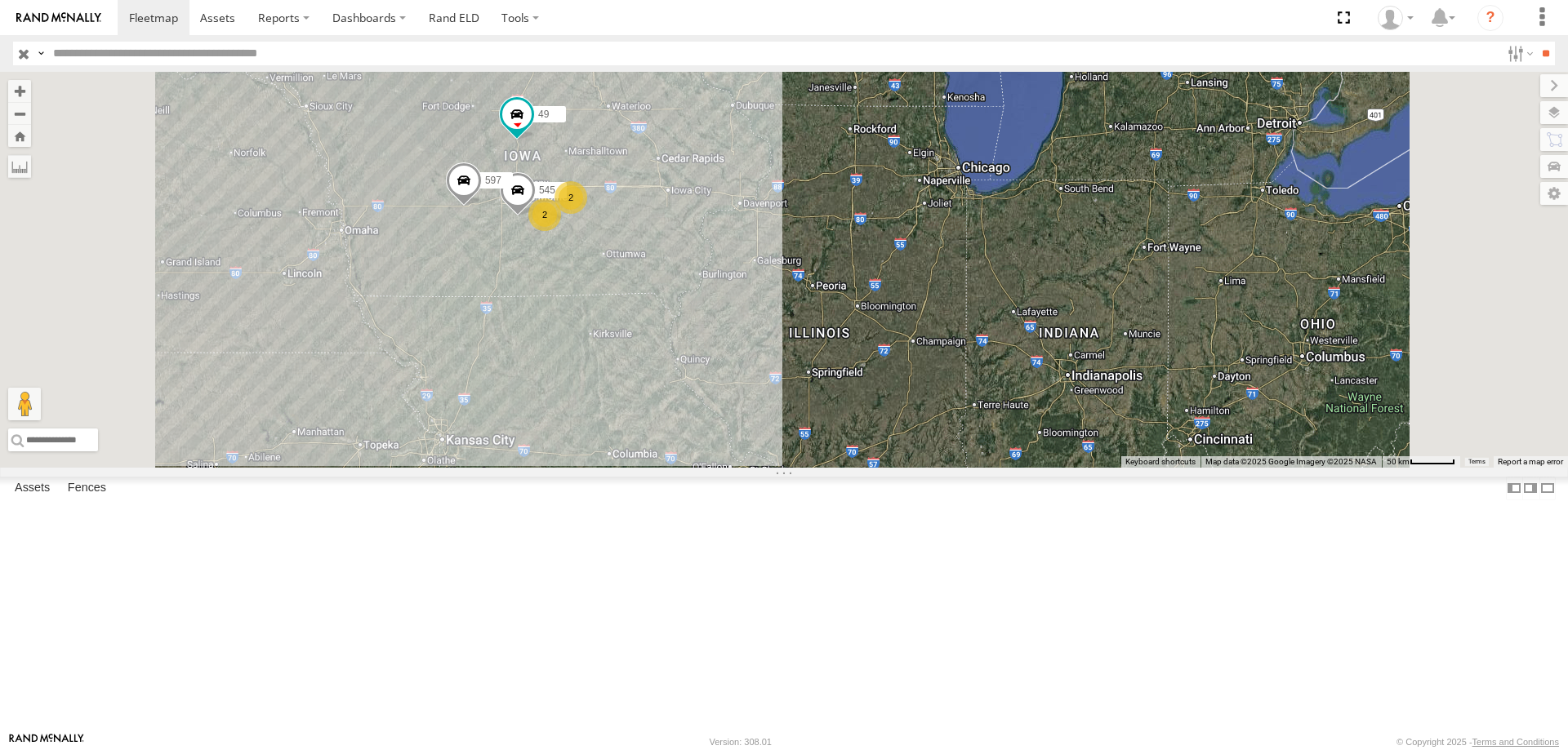
drag, startPoint x: 893, startPoint y: 540, endPoint x: 878, endPoint y: 401, distance: 139.8
click at [878, 401] on div "545 47 49 597 2 2" at bounding box center [784, 269] width 1568 height 396
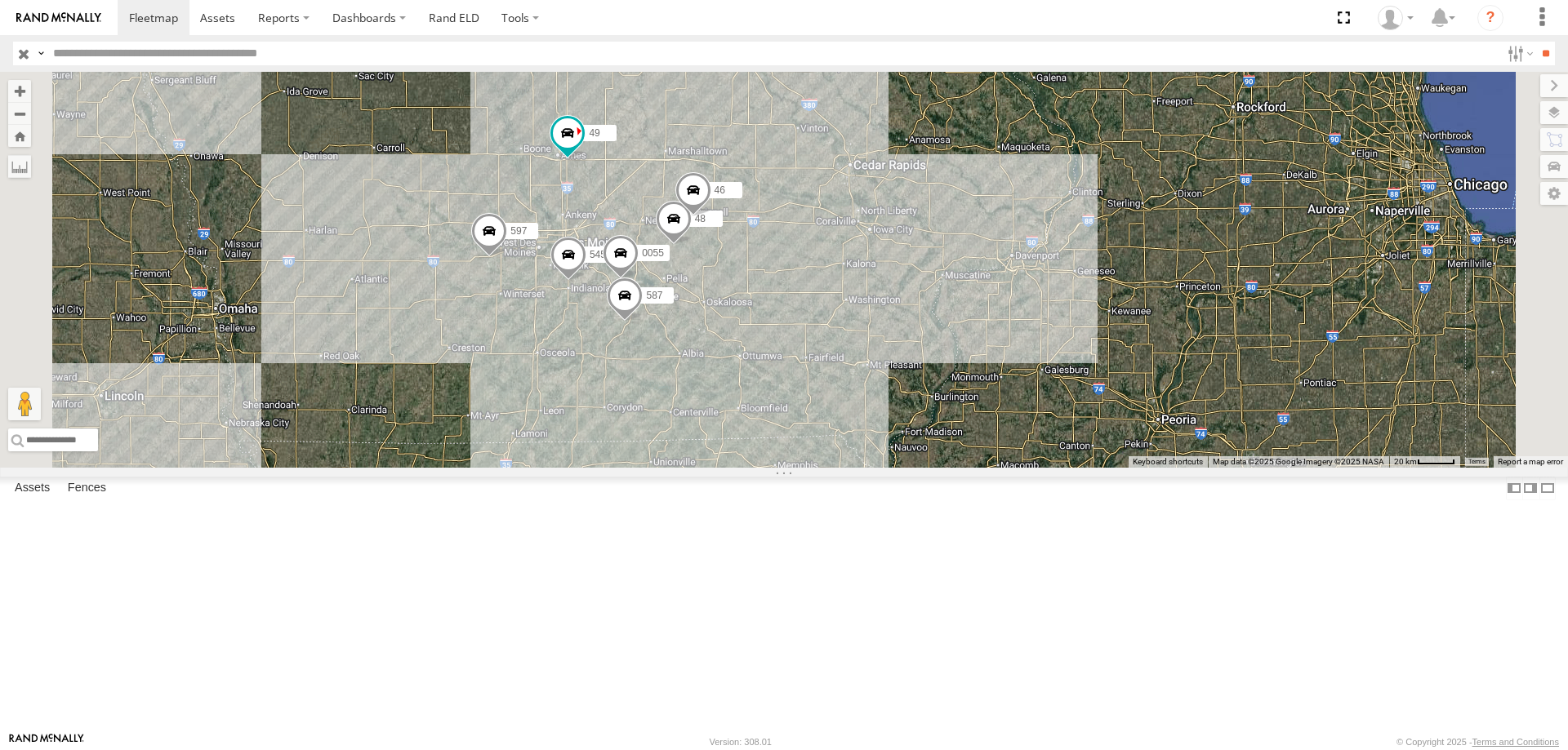
click at [787, 467] on div "47 545 49 597 0055 48 46 587" at bounding box center [784, 269] width 1568 height 396
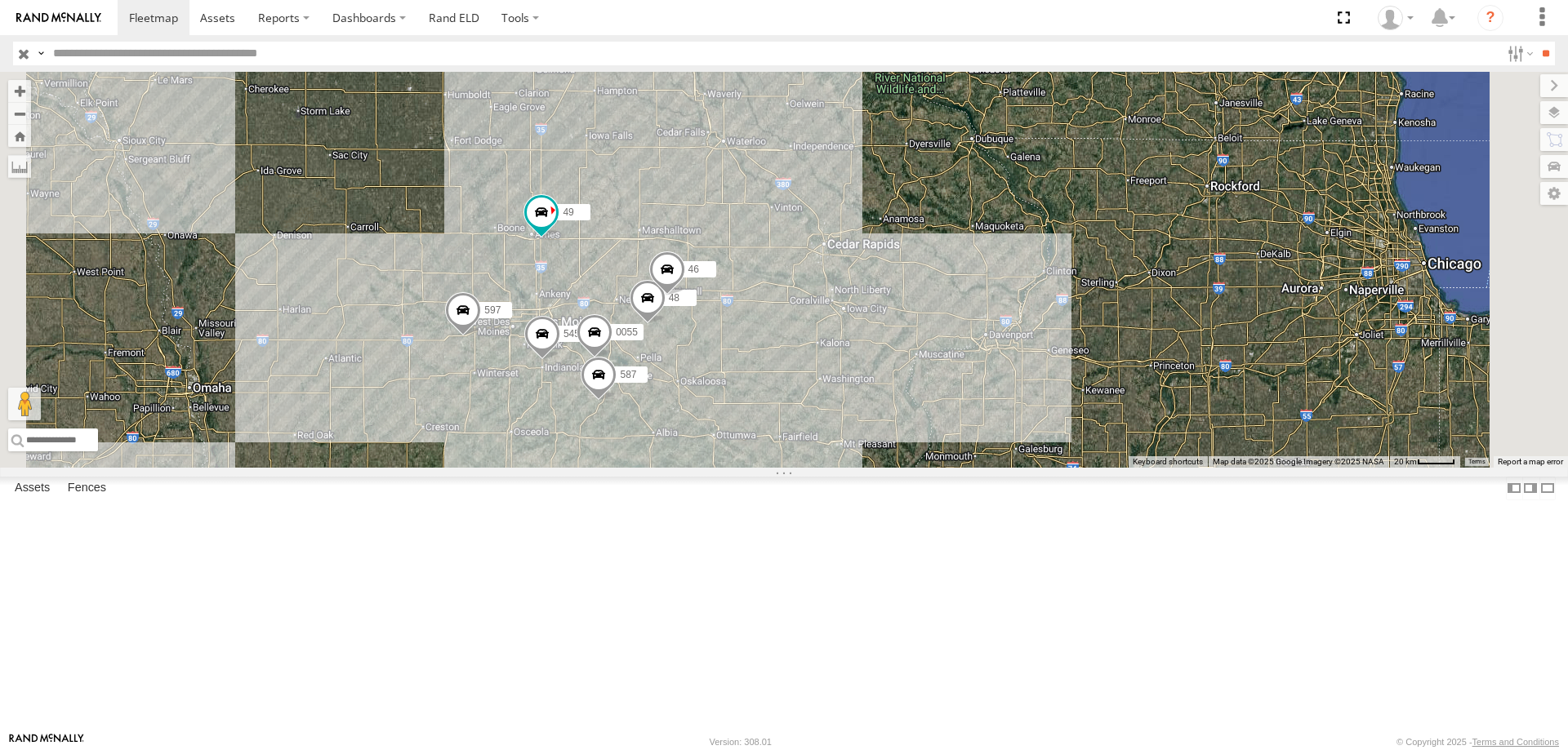
click at [631, 468] on div "47 545 49 597 0055 48 46 587" at bounding box center [784, 269] width 1568 height 396
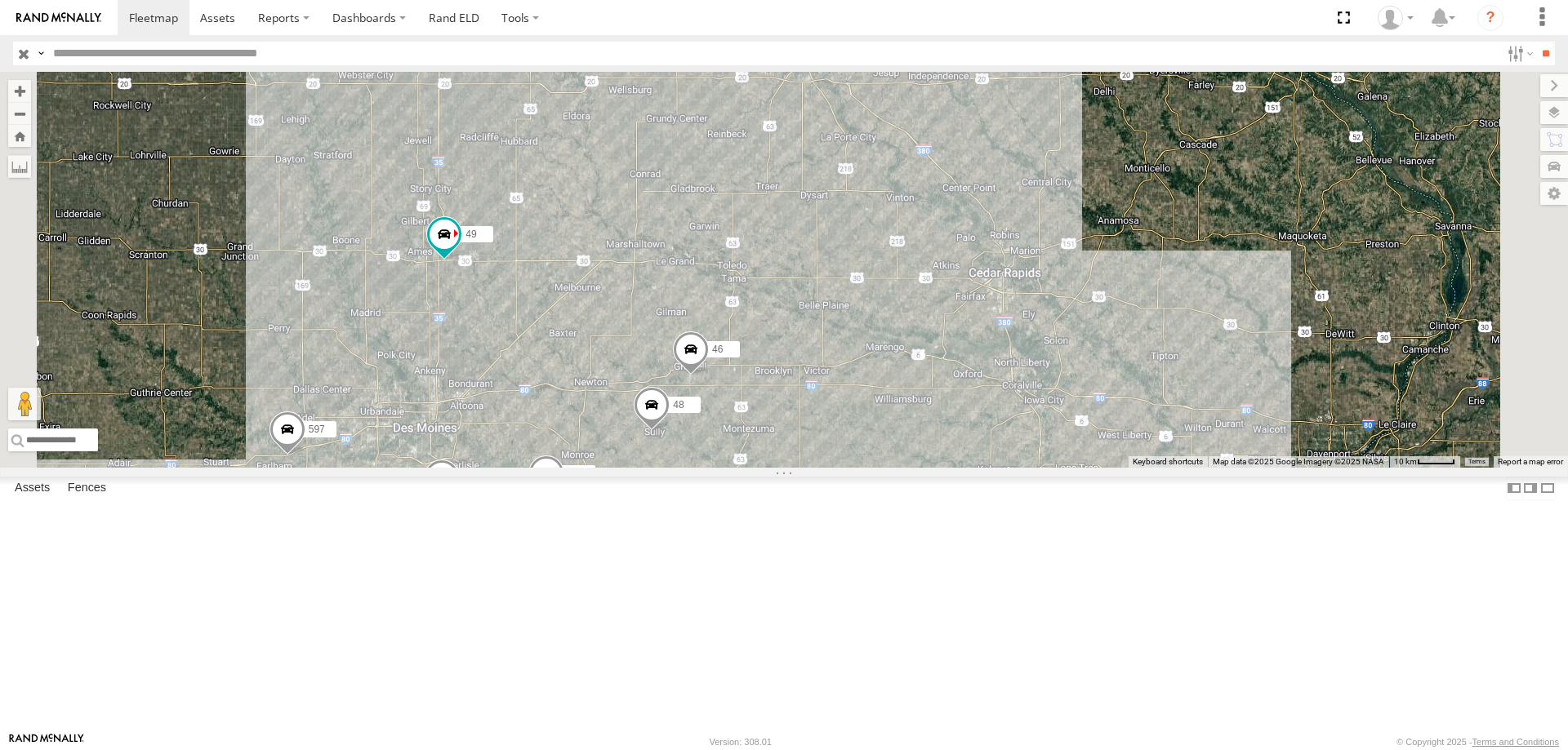
drag, startPoint x: 823, startPoint y: 360, endPoint x: 755, endPoint y: 489, distance: 145.8
click at [755, 468] on div "47 545 49 597 0055 48 46 587" at bounding box center [784, 269] width 1568 height 396
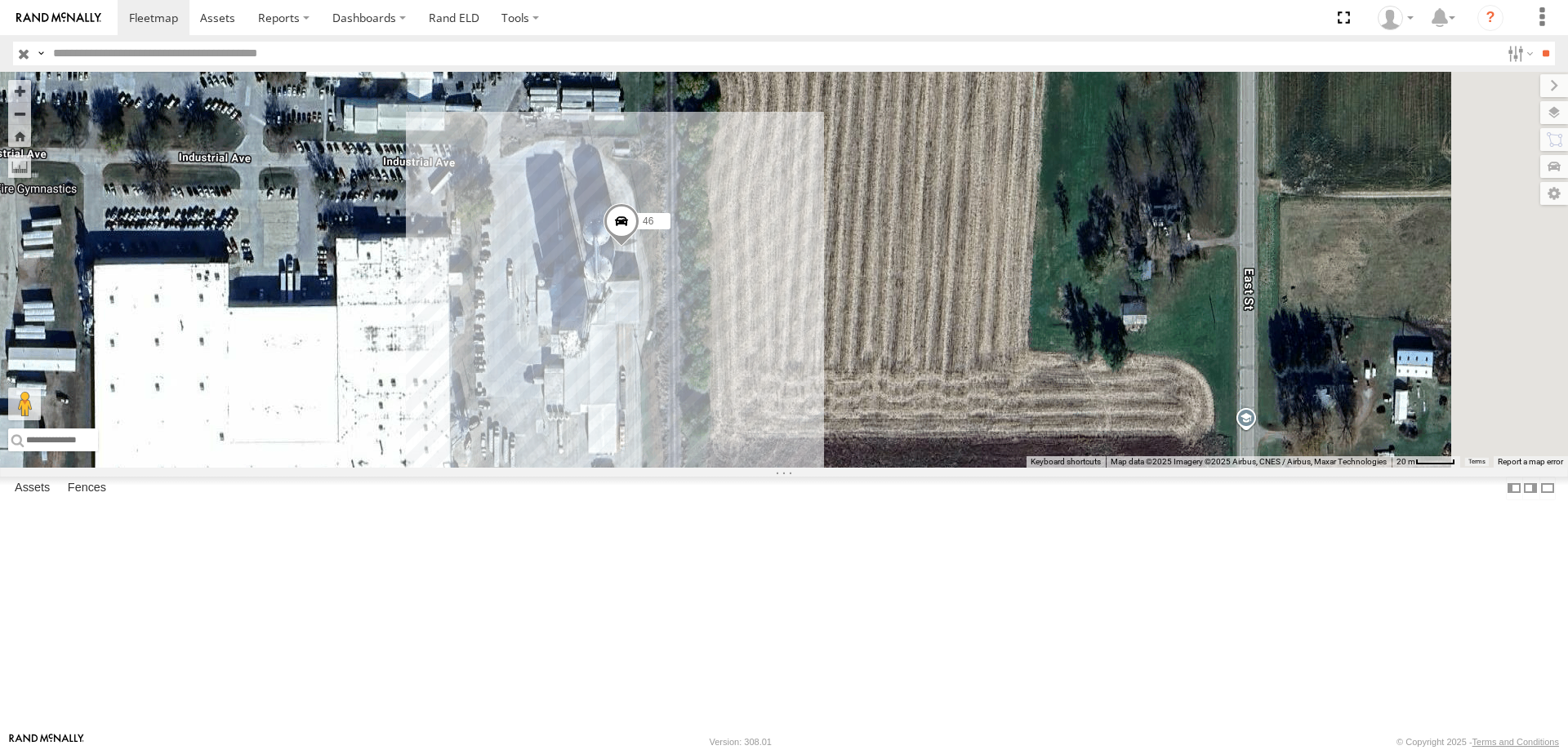
drag, startPoint x: 956, startPoint y: 594, endPoint x: 833, endPoint y: 435, distance: 201.0
click at [833, 435] on div "47 545 49 597 0055 48 46 587" at bounding box center [784, 269] width 1568 height 396
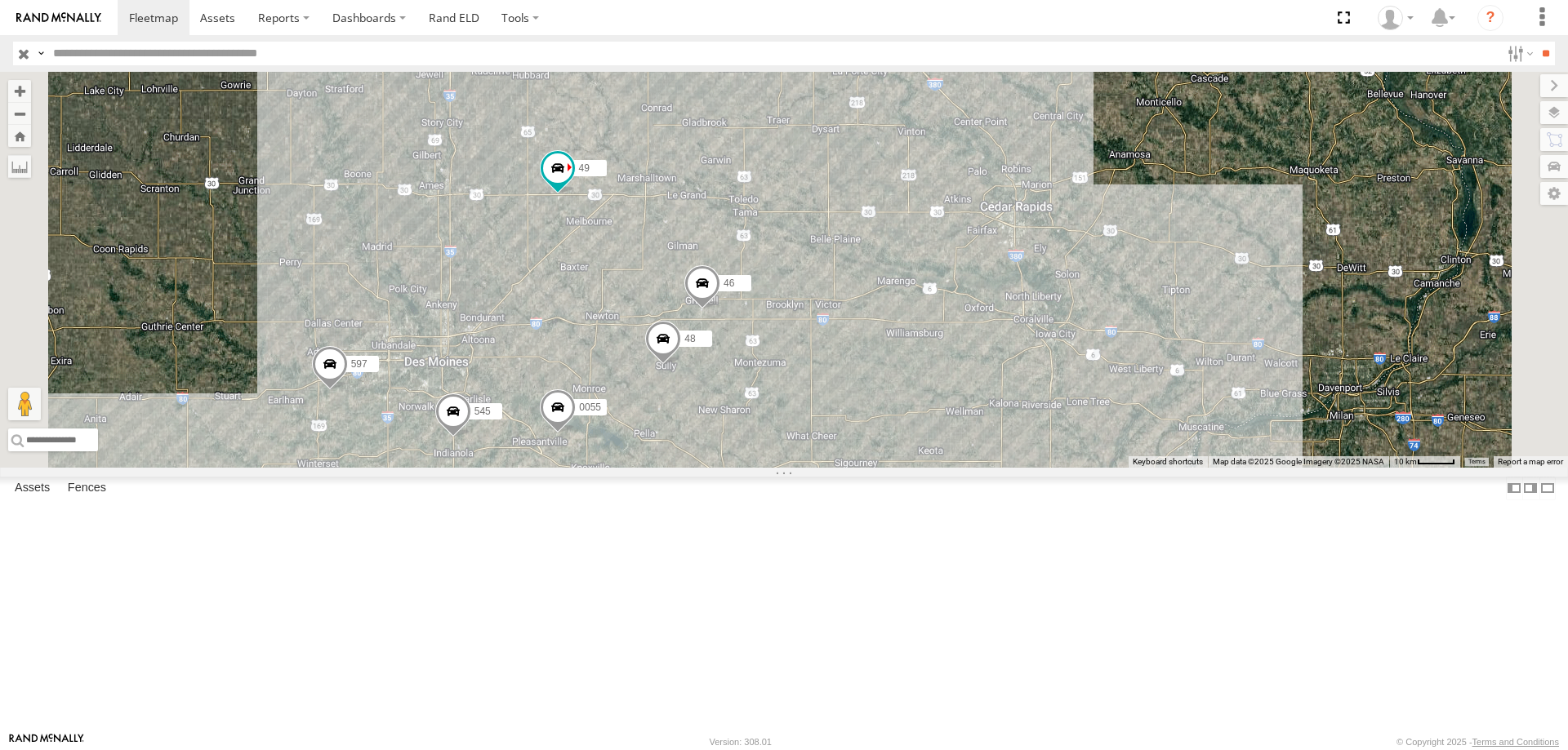
click at [832, 328] on div "545 0055 48 47 46 49 587 597" at bounding box center [784, 269] width 1568 height 396
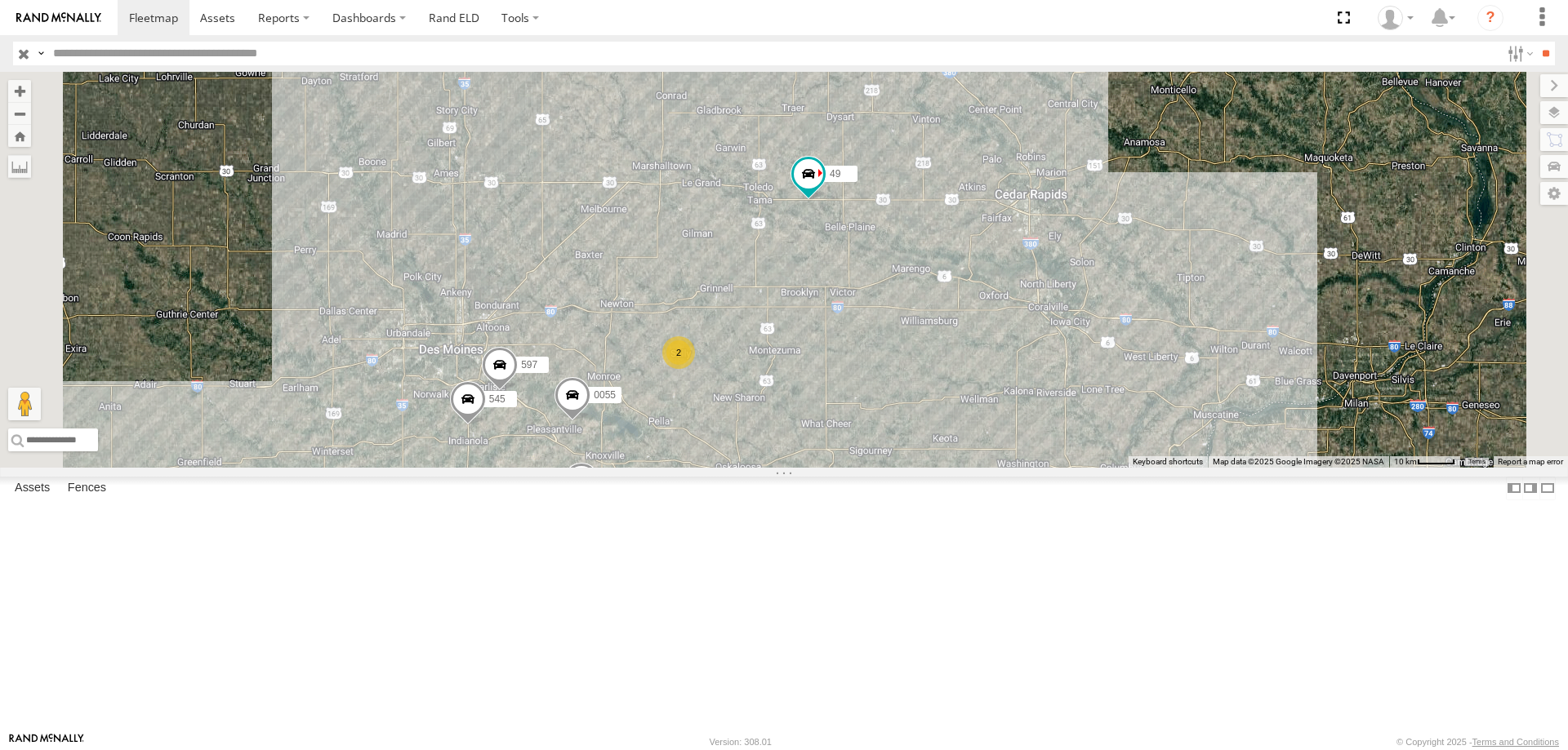
drag, startPoint x: 1008, startPoint y: 402, endPoint x: 967, endPoint y: 438, distance: 54.6
click at [967, 438] on div "0055 47 49 587 545 2 597" at bounding box center [784, 269] width 1568 height 396
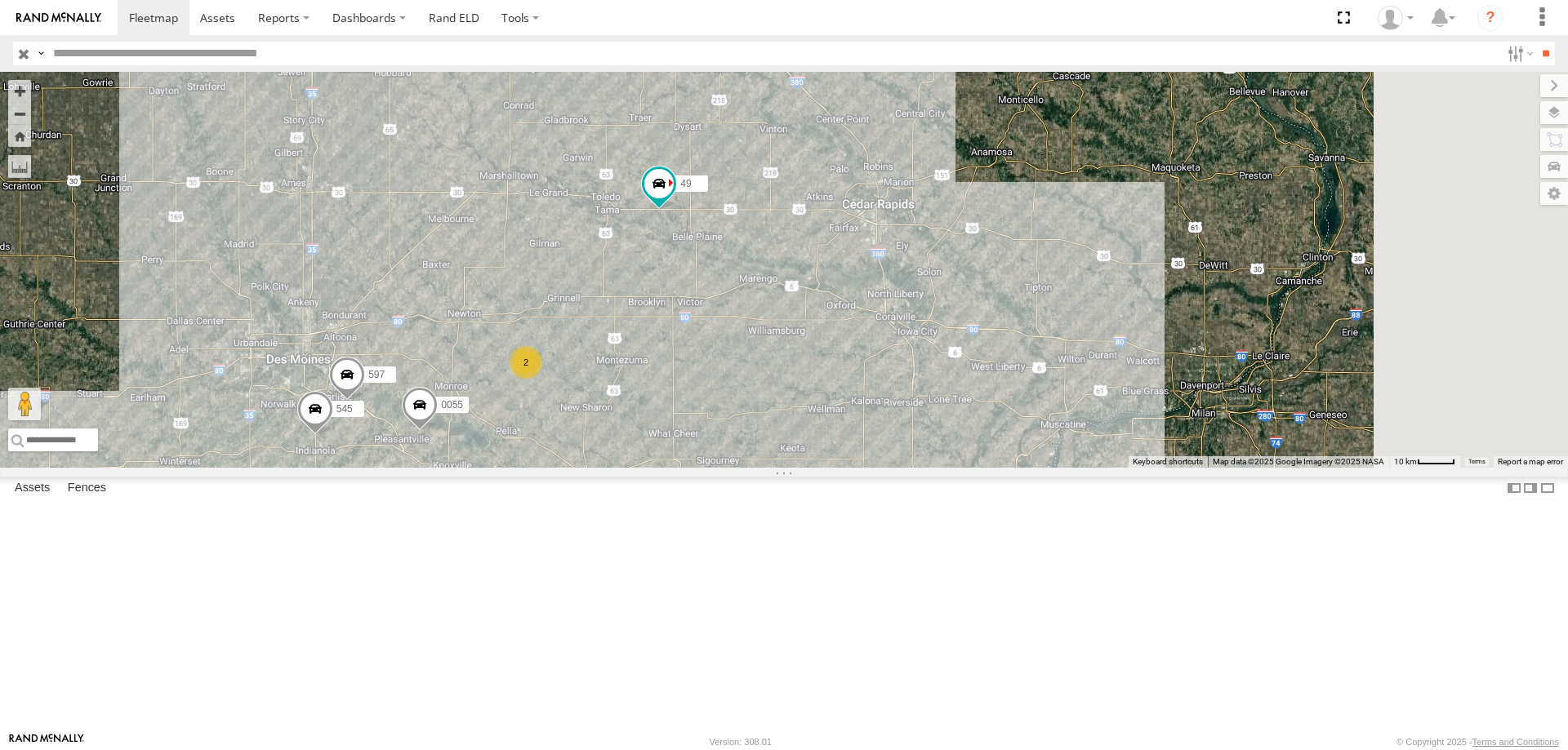
drag, startPoint x: 1196, startPoint y: 420, endPoint x: 1017, endPoint y: 428, distance: 179.2
click at [1017, 428] on div "0055 47 49 587 545 2 597" at bounding box center [784, 269] width 1568 height 396
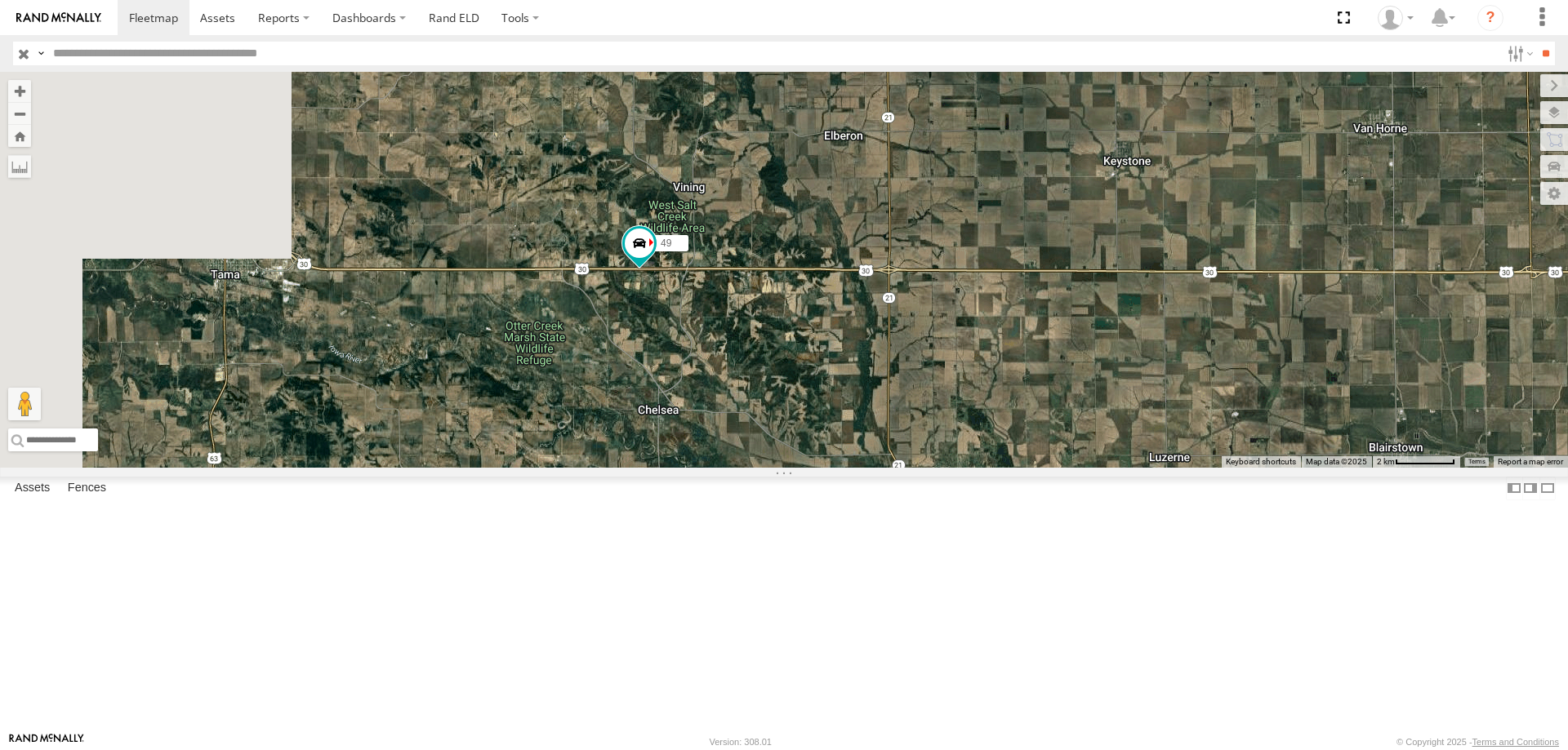
drag, startPoint x: 764, startPoint y: 468, endPoint x: 1254, endPoint y: 458, distance: 490.1
click at [1254, 458] on div "0055 47 49 587 545 597" at bounding box center [784, 269] width 1568 height 396
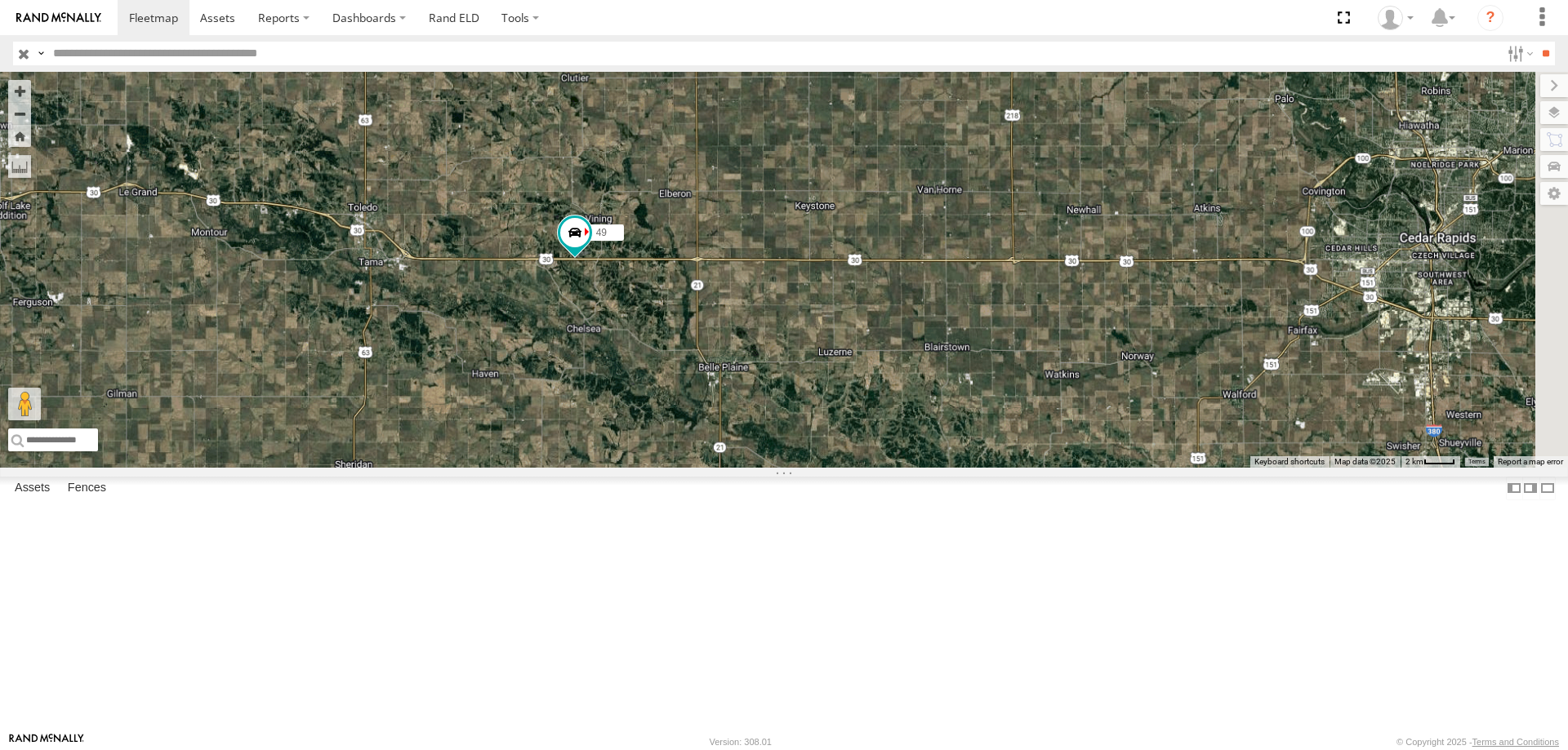
drag, startPoint x: 957, startPoint y: 489, endPoint x: 759, endPoint y: 446, distance: 202.6
click at [767, 448] on div "0055 47 49 587 545 597" at bounding box center [784, 269] width 1568 height 396
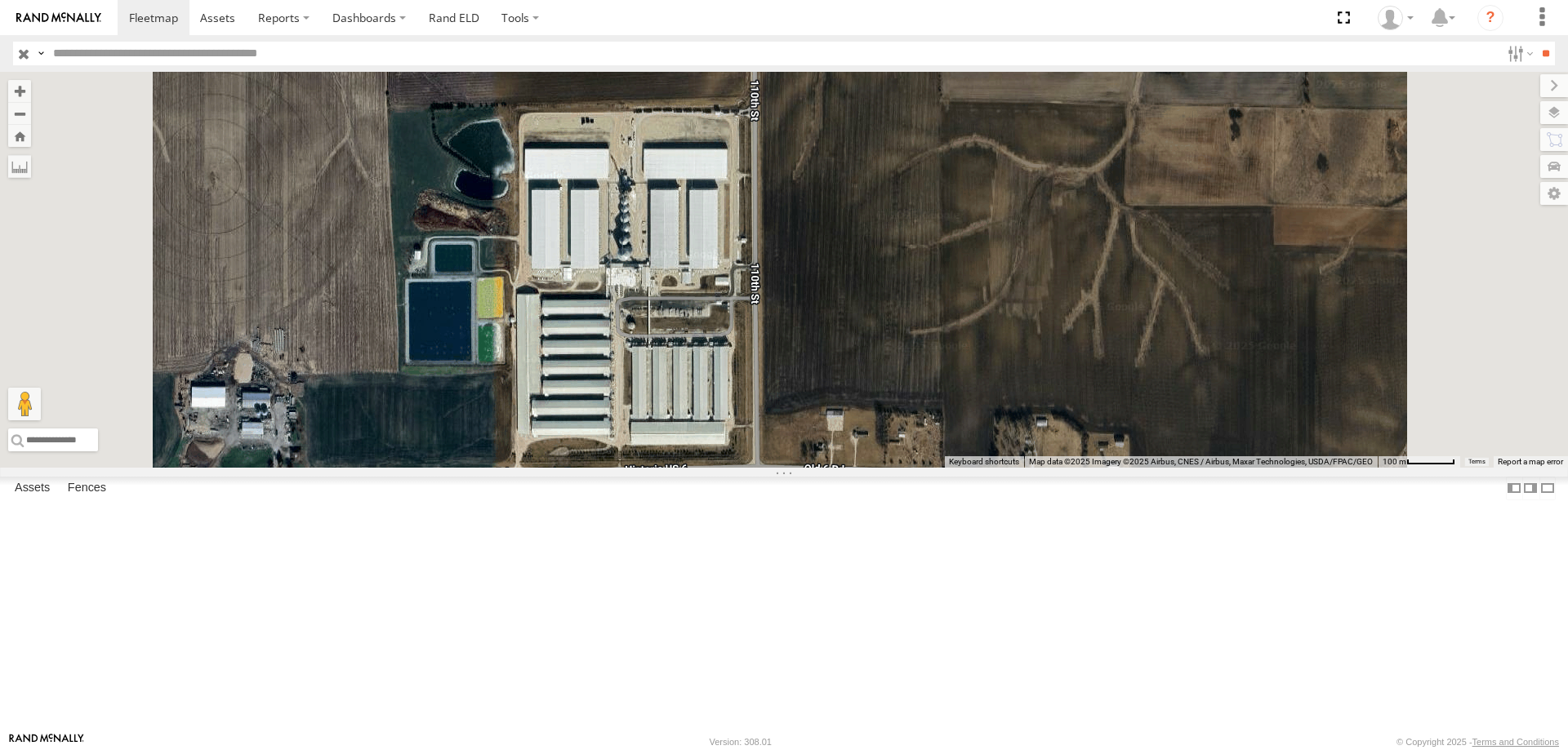
click at [823, 409] on div "0055 47 49 587 545 597" at bounding box center [784, 269] width 1568 height 396
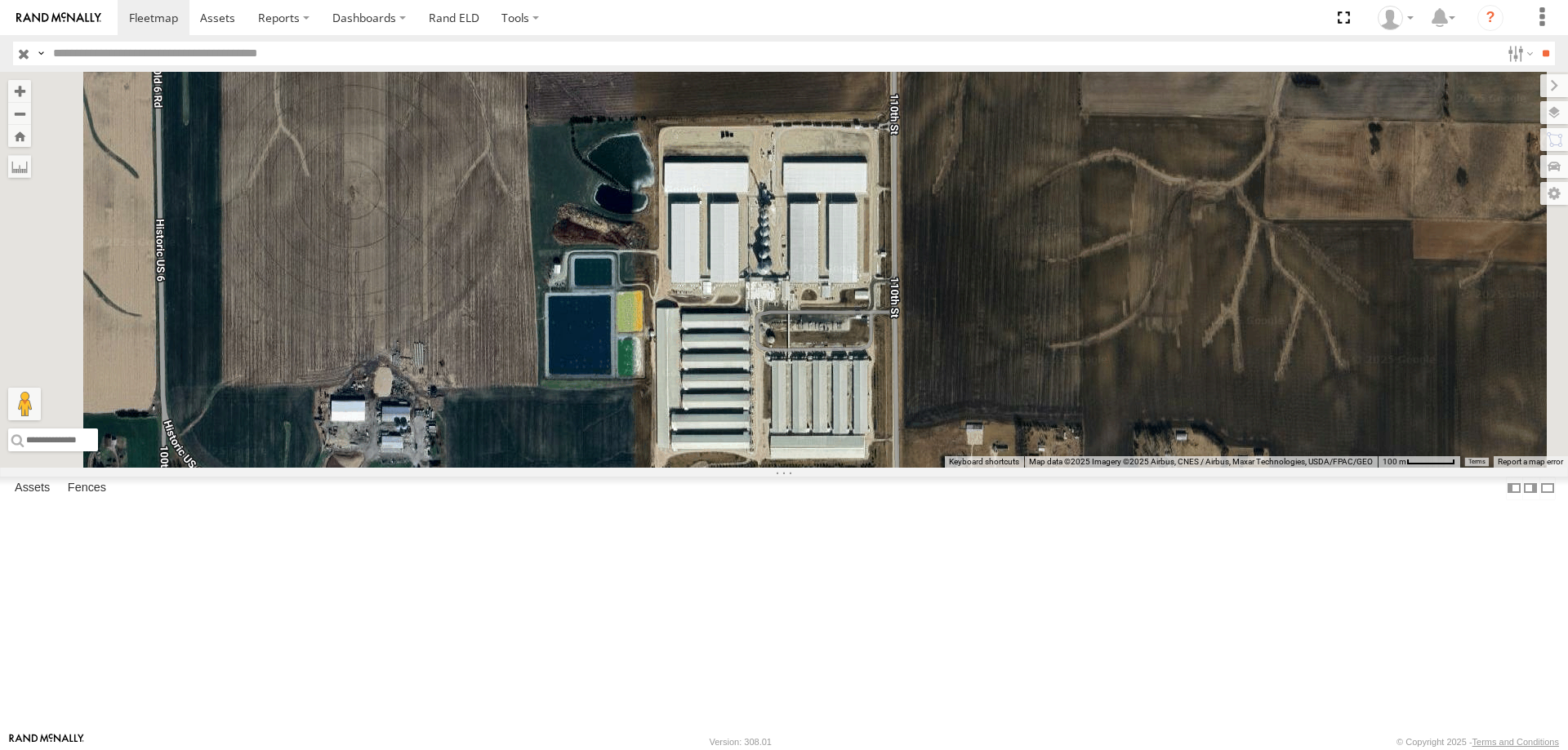
click at [734, 468] on div "0055 47 49 587 545 597" at bounding box center [784, 269] width 1568 height 396
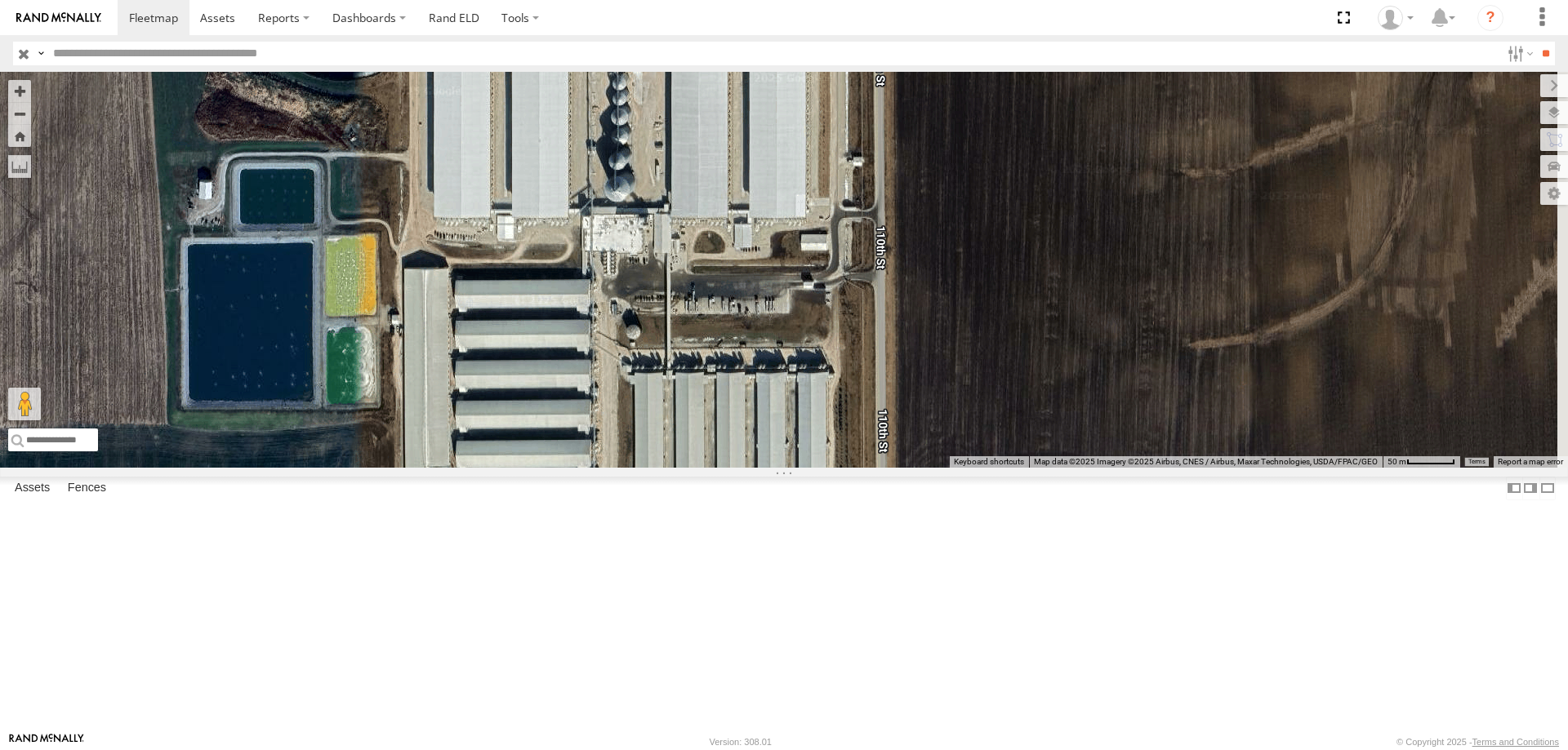
drag, startPoint x: 948, startPoint y: 563, endPoint x: 721, endPoint y: 491, distance: 238.1
click at [721, 468] on div "0055 47 49 587 545 597" at bounding box center [784, 269] width 1568 height 396
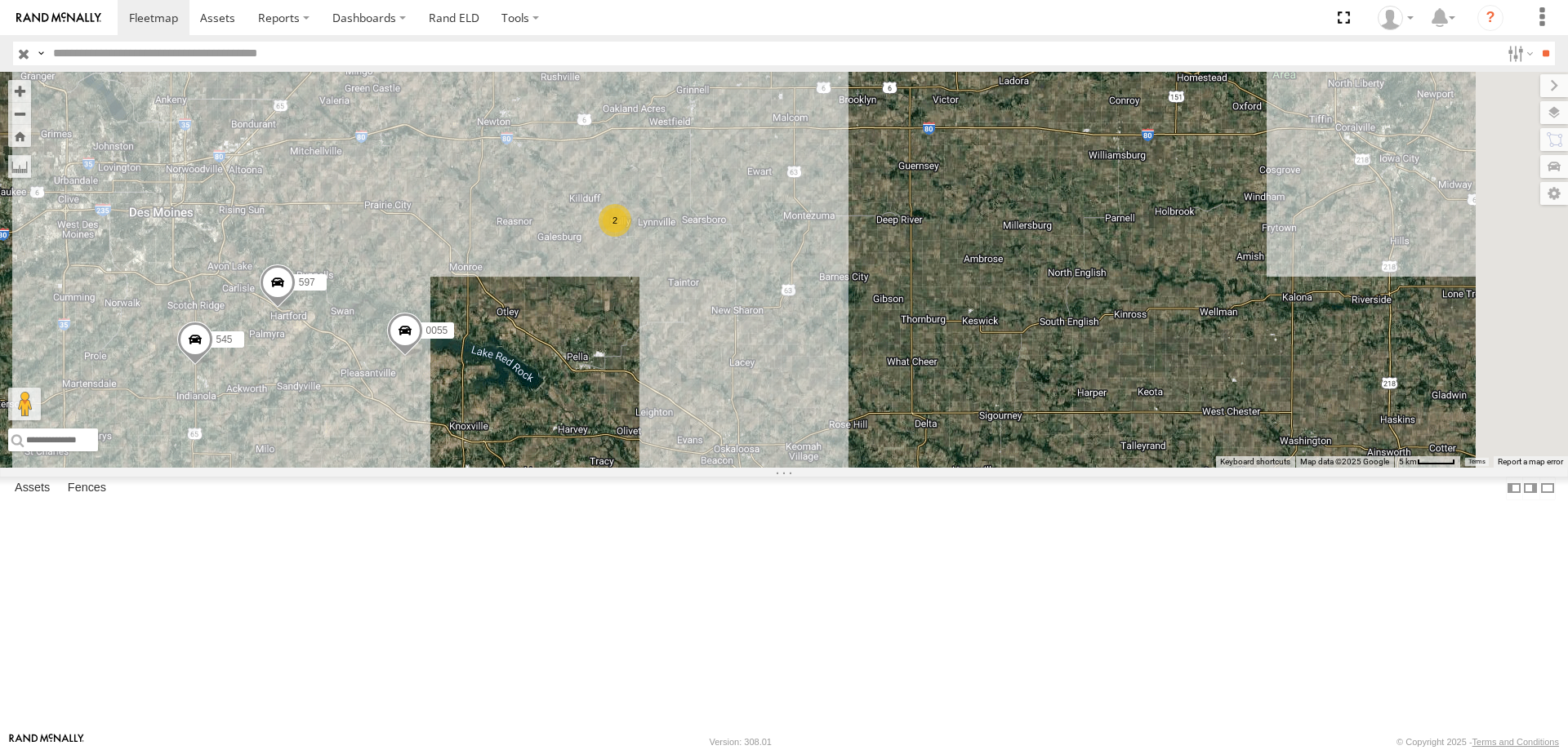
drag, startPoint x: 1107, startPoint y: 454, endPoint x: 833, endPoint y: 496, distance: 277.2
click at [833, 468] on div "47 49 0055 587 545 597 2" at bounding box center [784, 269] width 1568 height 396
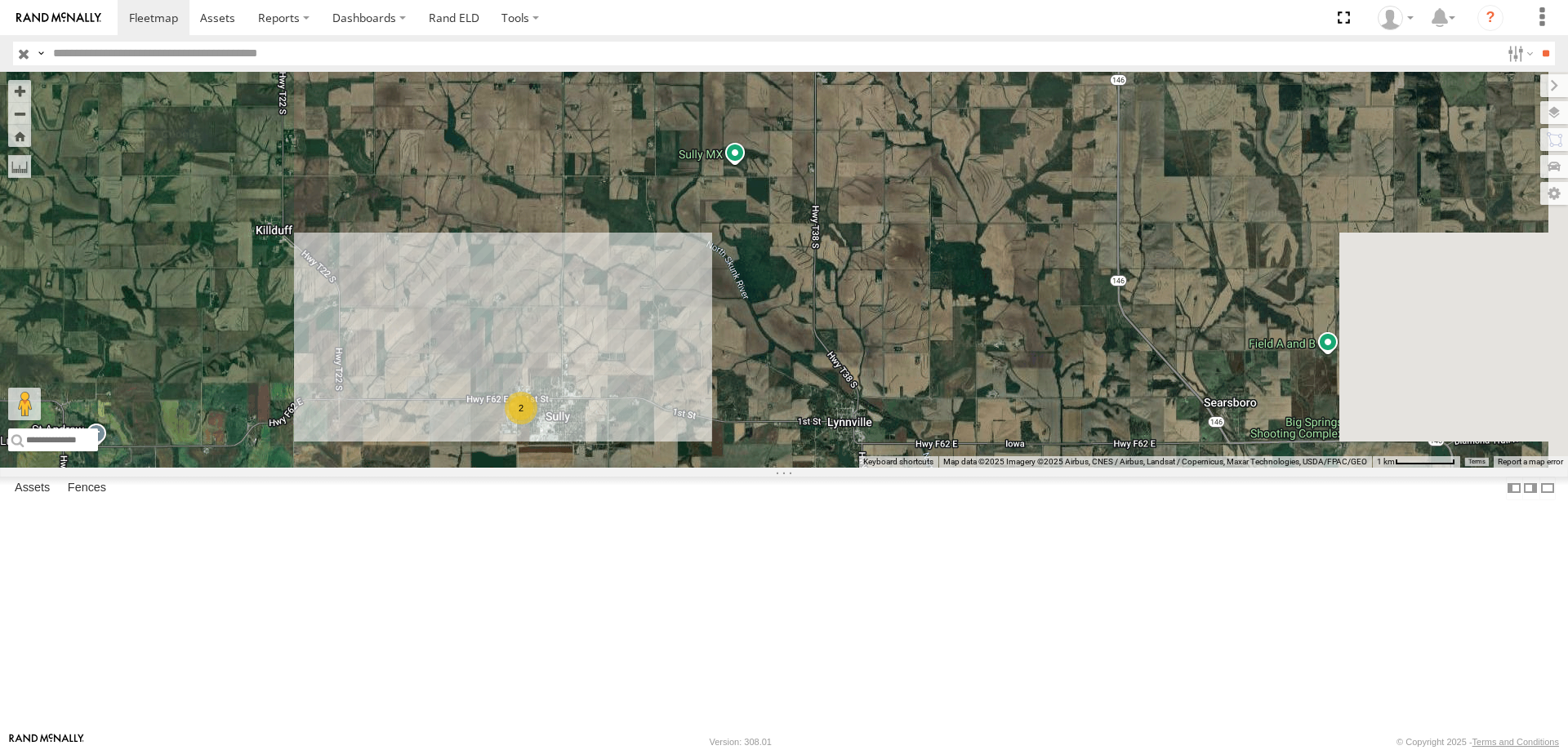
drag, startPoint x: 1046, startPoint y: 395, endPoint x: 885, endPoint y: 469, distance: 177.2
click at [885, 468] on div "47 49 0055 587 545 597 2" at bounding box center [784, 269] width 1568 height 396
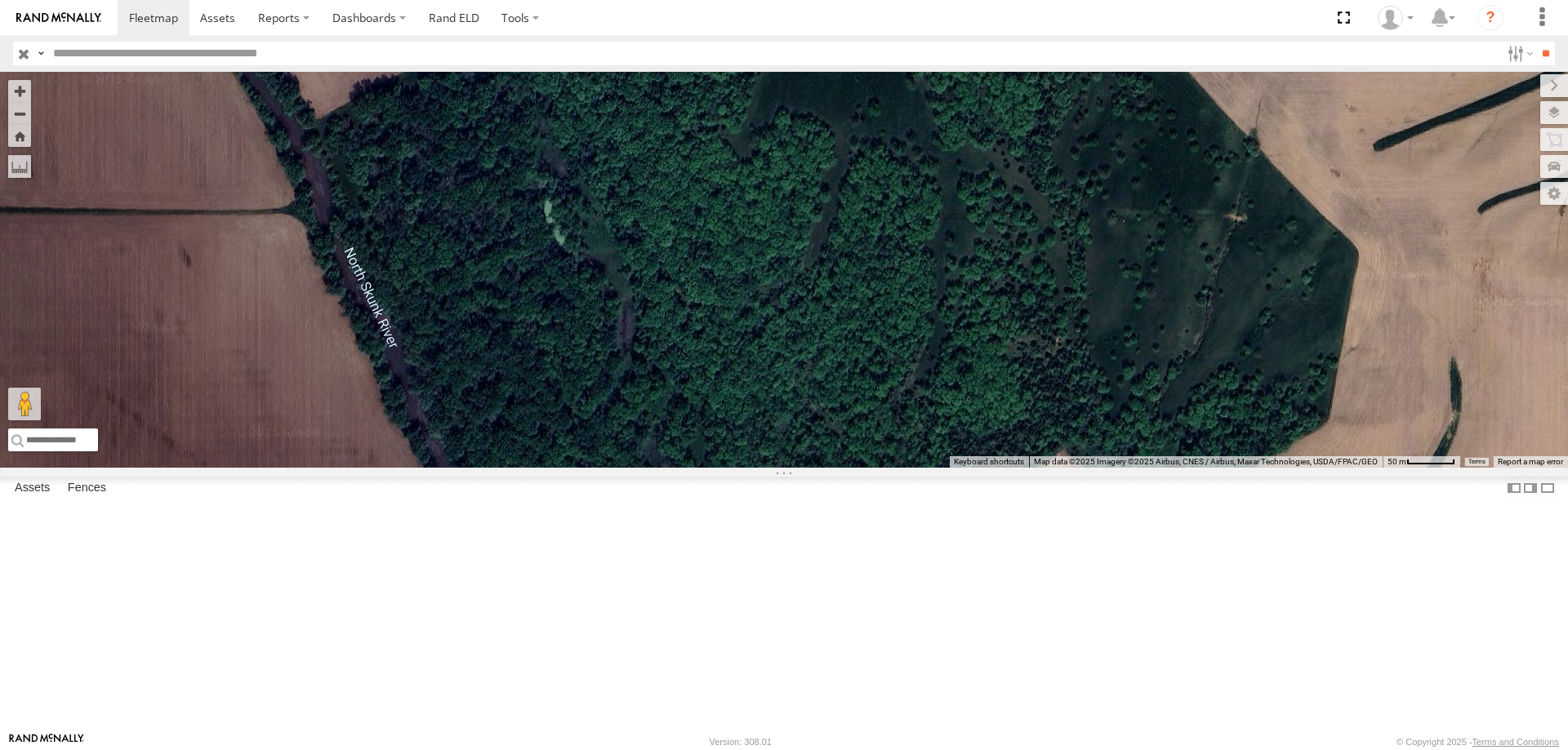
drag, startPoint x: 772, startPoint y: 492, endPoint x: 896, endPoint y: 417, distance: 144.9
click at [896, 417] on div at bounding box center [784, 269] width 1568 height 396
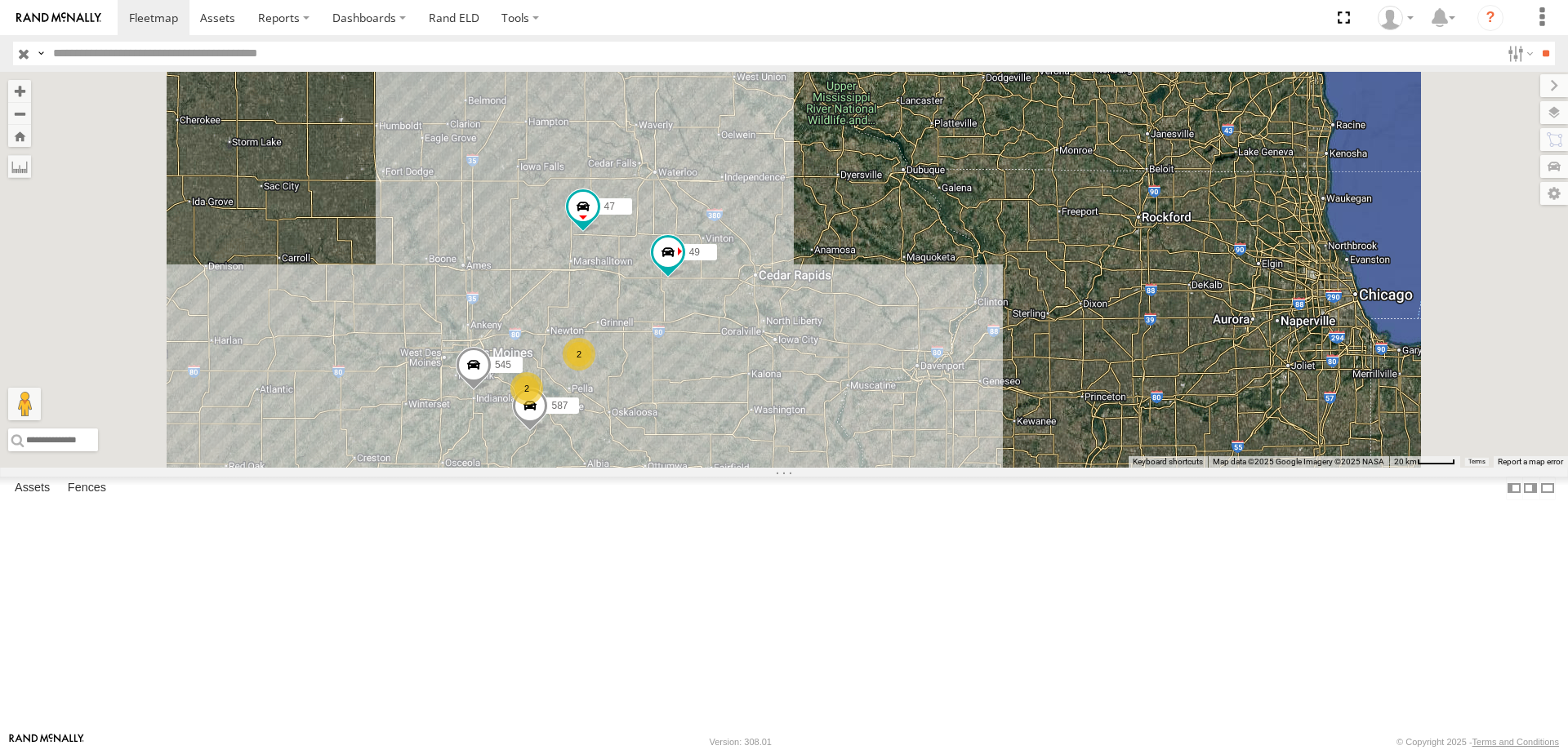
drag, startPoint x: 806, startPoint y: 427, endPoint x: 846, endPoint y: 417, distance: 41.2
click at [846, 417] on div "545 47 49 587 2 2" at bounding box center [784, 269] width 1568 height 396
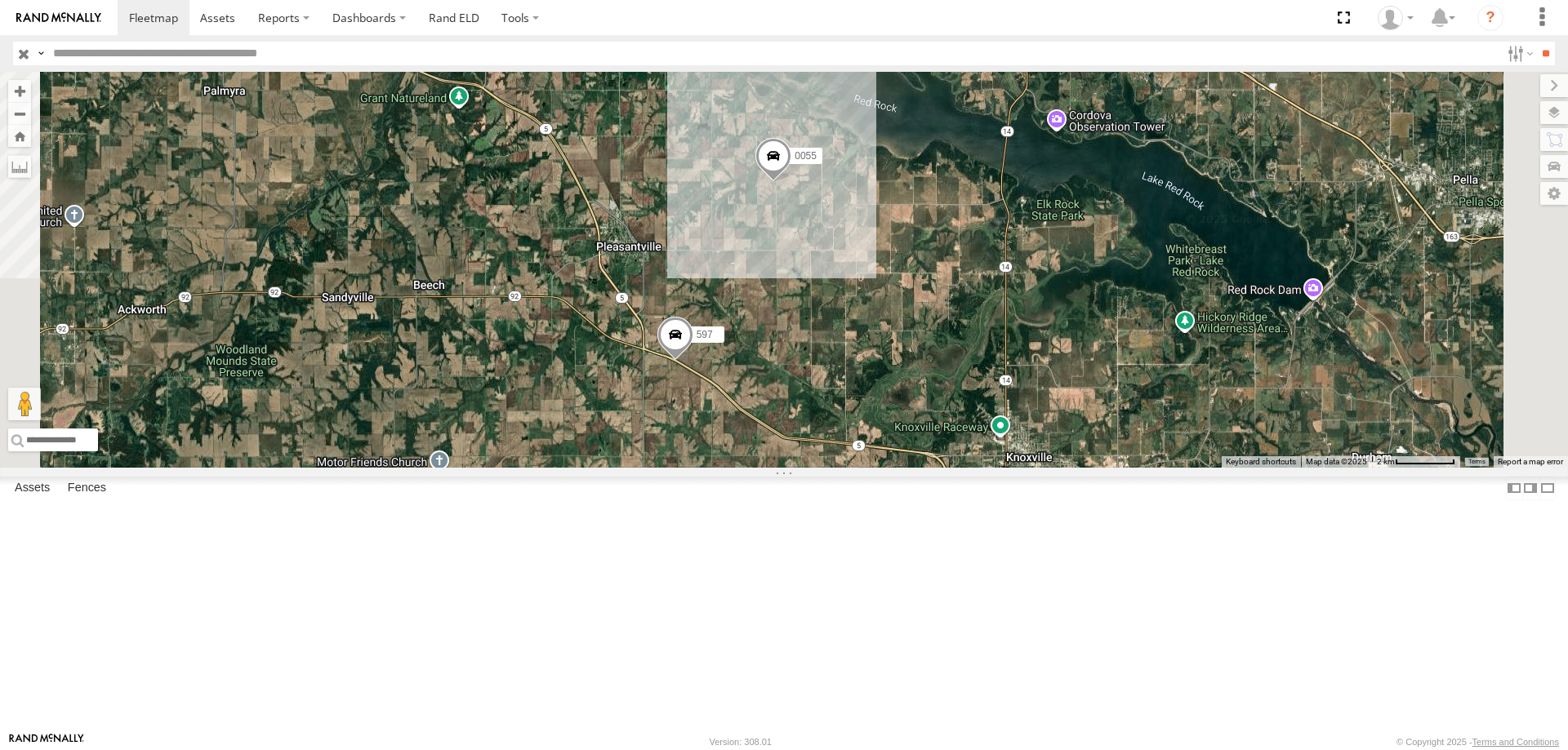
click at [694, 361] on span at bounding box center [675, 338] width 36 height 44
